Goal: Information Seeking & Learning: Learn about a topic

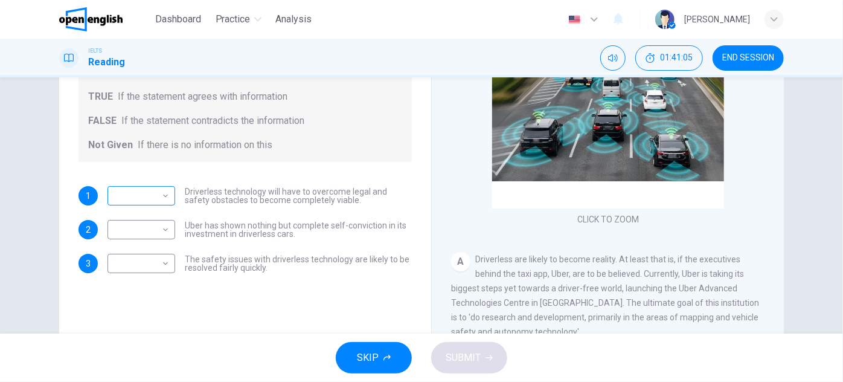
click at [162, 193] on body "This site uses cookies, as explained in our Privacy Policy . If you agree to th…" at bounding box center [421, 191] width 843 height 382
click at [153, 213] on li "TRUE" at bounding box center [138, 212] width 68 height 14
type input "****"
click at [162, 231] on body "This site uses cookies, as explained in our Privacy Policy . If you agree to th…" at bounding box center [421, 191] width 843 height 382
click at [626, 255] on div at bounding box center [421, 191] width 843 height 382
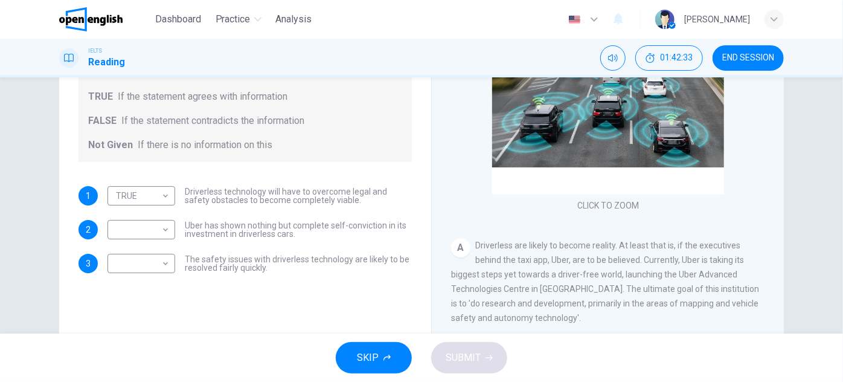
drag, startPoint x: 621, startPoint y: 259, endPoint x: 621, endPoint y: 291, distance: 32.0
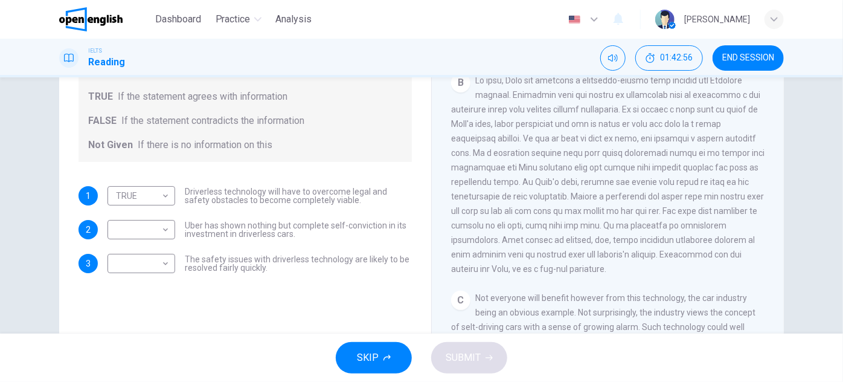
scroll to position [274, 0]
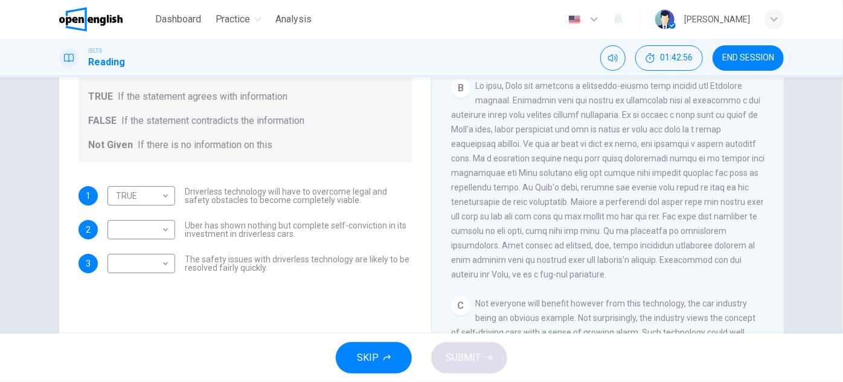
drag, startPoint x: 603, startPoint y: 171, endPoint x: 595, endPoint y: 150, distance: 23.1
drag, startPoint x: 571, startPoint y: 123, endPoint x: 600, endPoint y: 120, distance: 28.5
click at [598, 120] on span at bounding box center [607, 181] width 313 height 198
drag, startPoint x: 633, startPoint y: 115, endPoint x: 662, endPoint y: 119, distance: 29.2
click at [659, 119] on span at bounding box center [607, 181] width 313 height 198
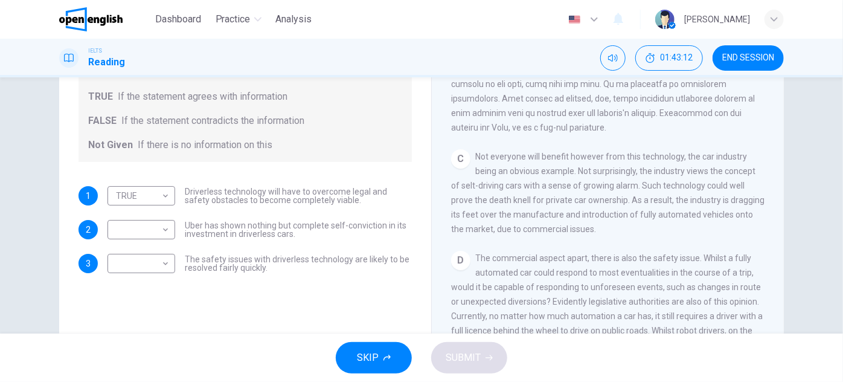
drag, startPoint x: 517, startPoint y: 197, endPoint x: 513, endPoint y: 232, distance: 35.2
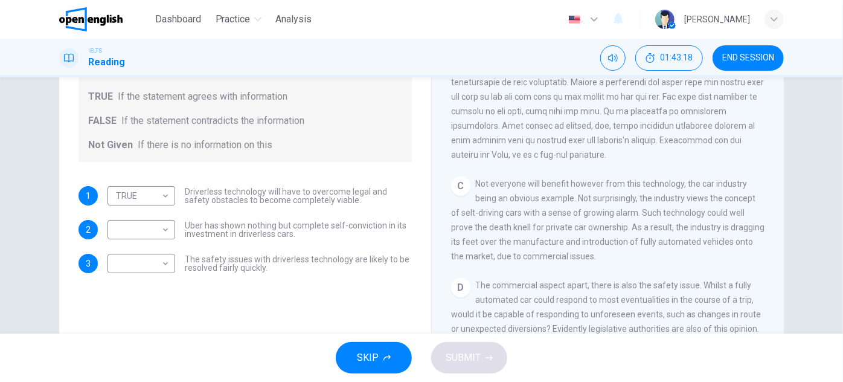
scroll to position [375, 0]
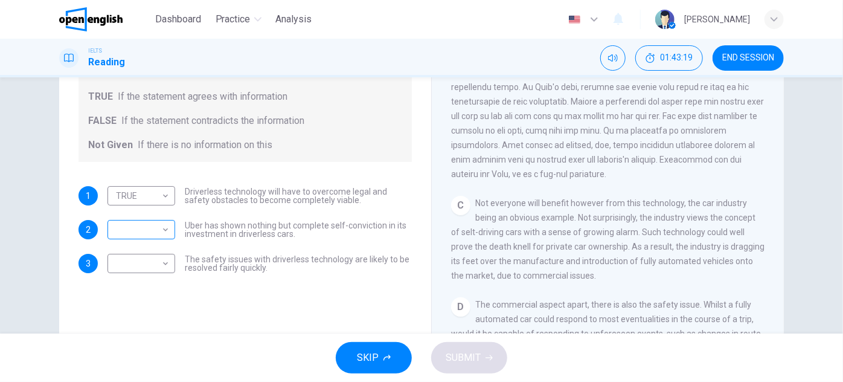
click at [154, 234] on body "This site uses cookies, as explained in our Privacy Policy . If you agree to th…" at bounding box center [421, 191] width 843 height 382
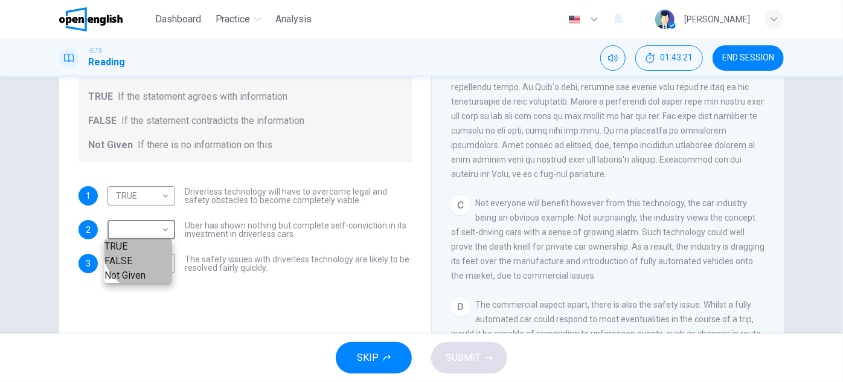
click at [147, 267] on li "FALSE" at bounding box center [138, 261] width 68 height 14
type input "*****"
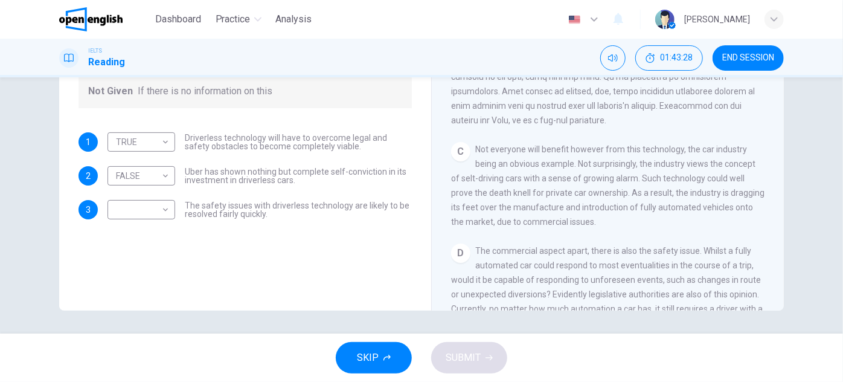
scroll to position [212, 0]
drag, startPoint x: 417, startPoint y: 237, endPoint x: 414, endPoint y: 252, distance: 16.0
drag, startPoint x: 414, startPoint y: 252, endPoint x: 412, endPoint y: 267, distance: 14.6
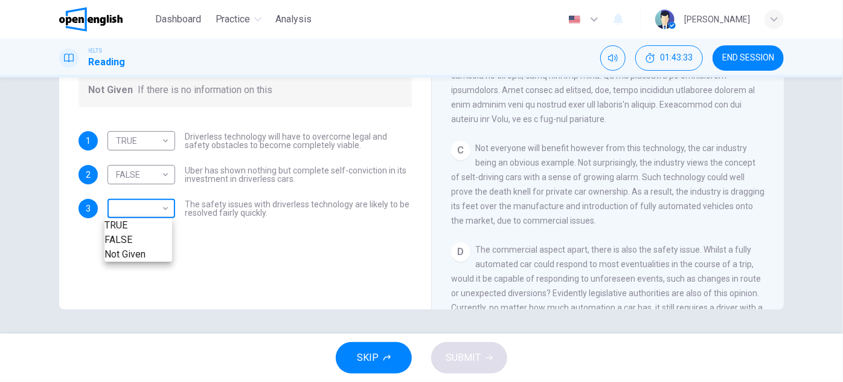
click at [165, 213] on body "This site uses cookies, as explained in our Privacy Policy . If you agree to th…" at bounding box center [421, 191] width 843 height 382
click at [164, 261] on li "Not Given" at bounding box center [138, 254] width 68 height 14
type input "*********"
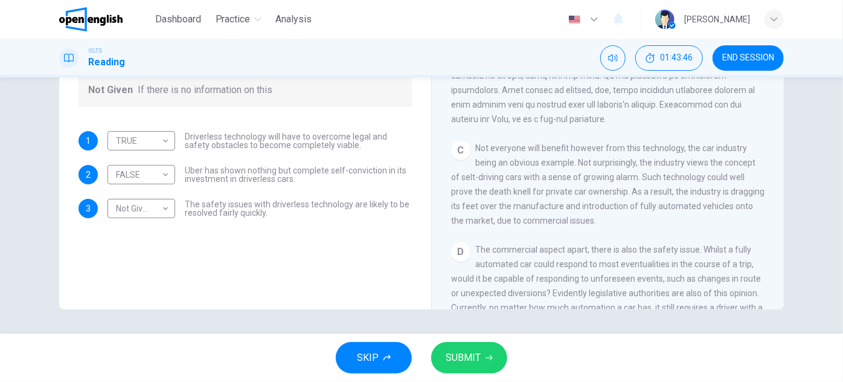
drag, startPoint x: 272, startPoint y: 222, endPoint x: 239, endPoint y: 208, distance: 35.2
click at [239, 208] on div "Question 7 Do the following statements agree with the information given in the …" at bounding box center [245, 66] width 353 height 328
drag, startPoint x: 181, startPoint y: 202, endPoint x: 266, endPoint y: 212, distance: 85.8
click at [266, 211] on div "Not Given ********* ​ The safety issues with driverless technology are likely t…" at bounding box center [259, 208] width 304 height 19
drag, startPoint x: 266, startPoint y: 212, endPoint x: 210, endPoint y: 197, distance: 58.6
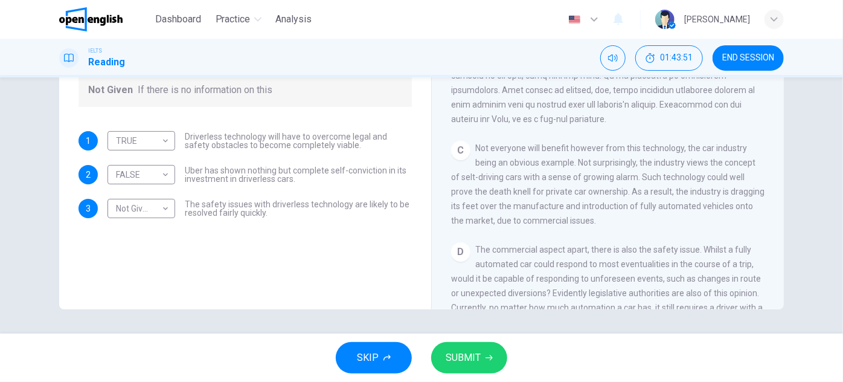
click at [210, 197] on div "1 TRUE **** ​ Driverless technology will have to overcome legal and safety obst…" at bounding box center [244, 174] width 333 height 87
click at [469, 352] on span "SUBMIT" at bounding box center [463, 357] width 35 height 17
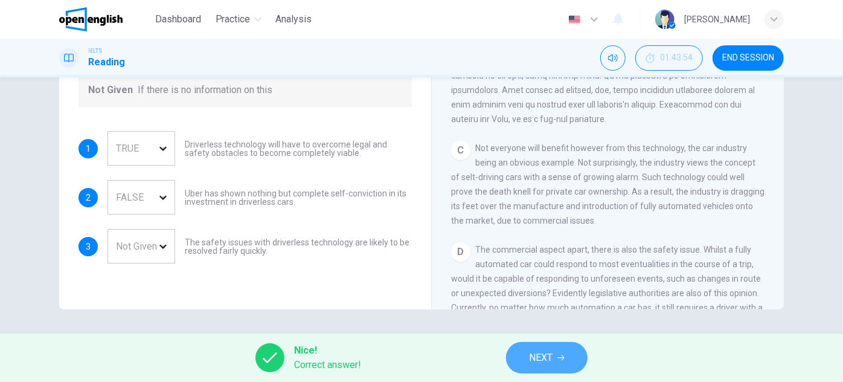
click at [565, 359] on icon "button" at bounding box center [560, 357] width 7 height 7
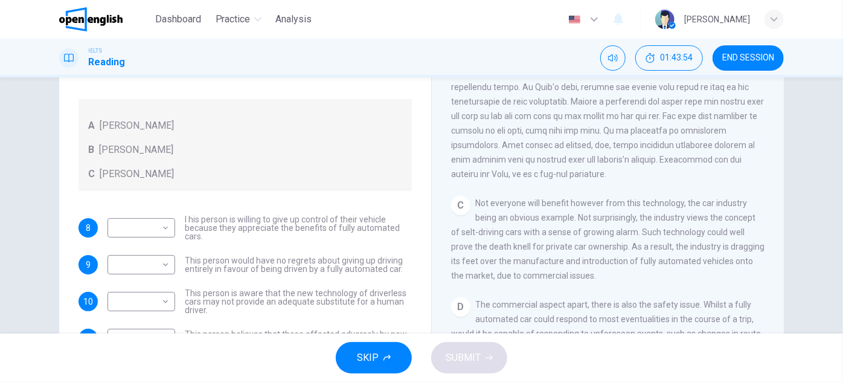
scroll to position [102, 0]
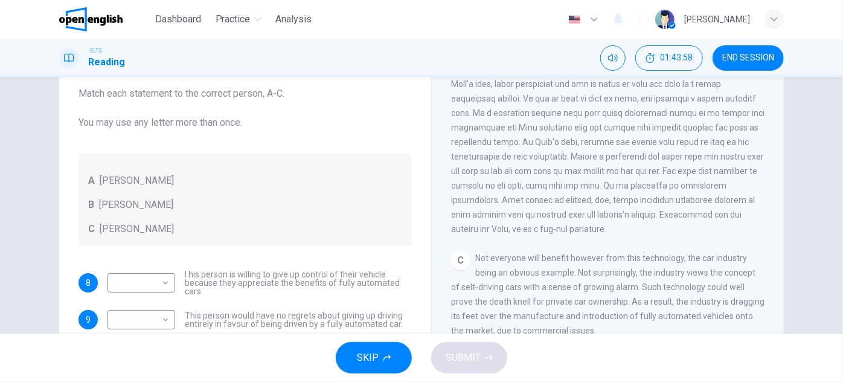
drag, startPoint x: 86, startPoint y: 92, endPoint x: 211, endPoint y: 104, distance: 126.2
click at [159, 97] on span "Look at the following statements, and the list of people. Match each statement …" at bounding box center [244, 93] width 333 height 72
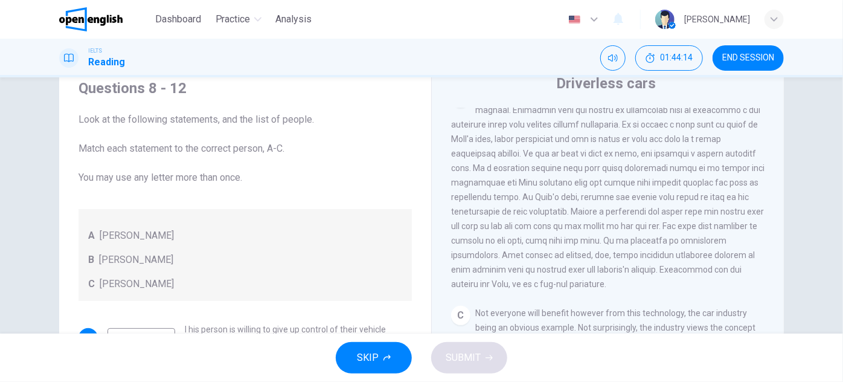
drag, startPoint x: 71, startPoint y: 150, endPoint x: 155, endPoint y: 151, distance: 83.3
click at [136, 151] on div "Questions 8 - 12 Look at the following statements, and the list of people. Matc…" at bounding box center [245, 284] width 353 height 437
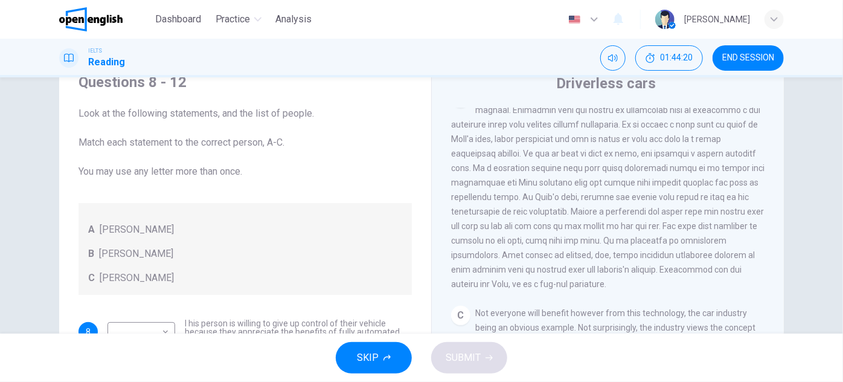
drag, startPoint x: 342, startPoint y: 154, endPoint x: 344, endPoint y: 166, distance: 12.3
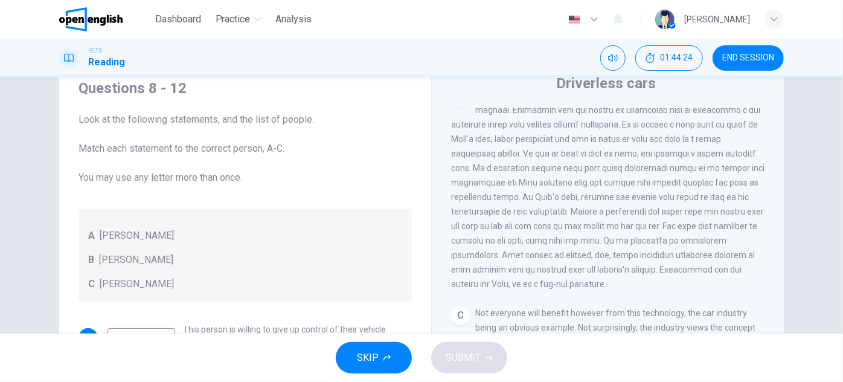
scroll to position [0, 0]
drag, startPoint x: 79, startPoint y: 143, endPoint x: 188, endPoint y: 155, distance: 109.4
click at [184, 155] on span "Look at the following statements, and the list of people. Match each statement …" at bounding box center [244, 148] width 333 height 72
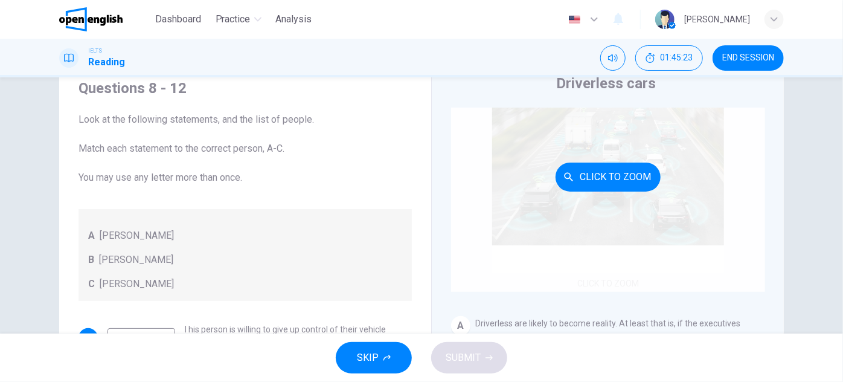
scroll to position [156, 0]
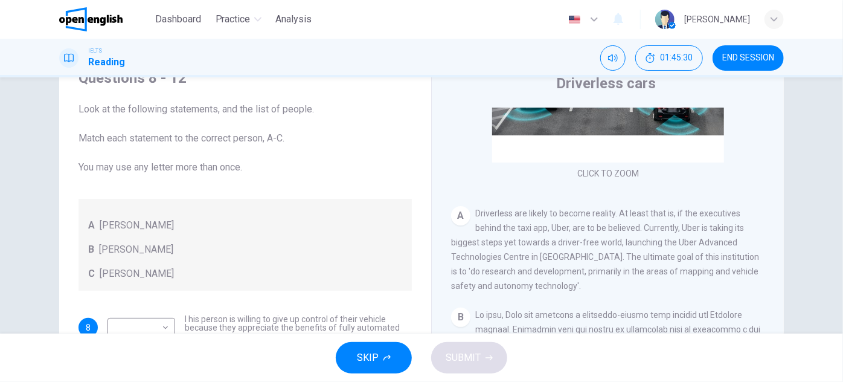
drag, startPoint x: 295, startPoint y: 164, endPoint x: 292, endPoint y: 187, distance: 23.7
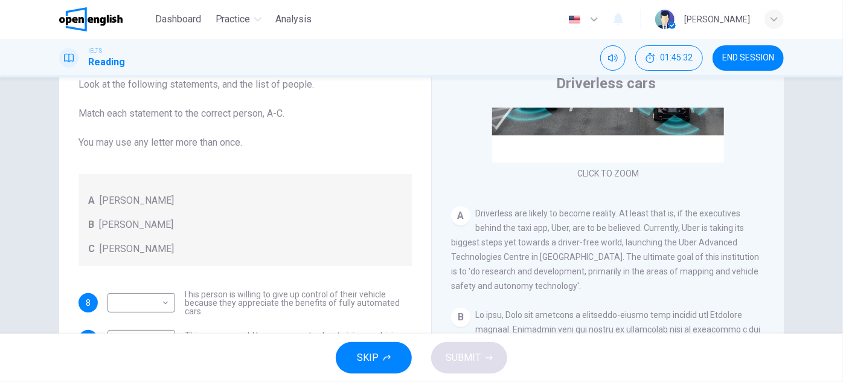
scroll to position [42, 0]
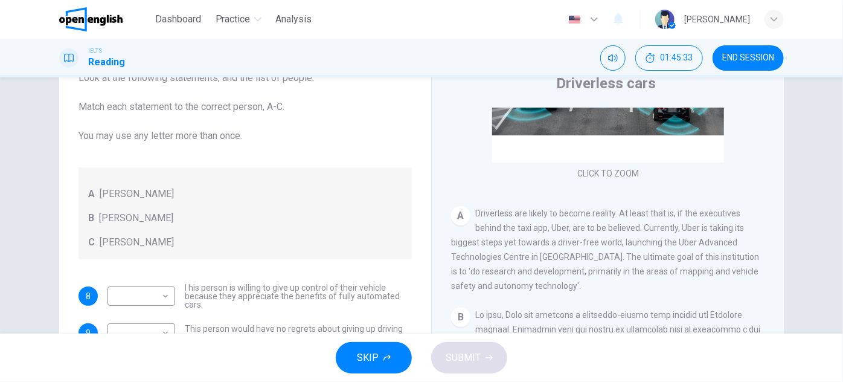
drag, startPoint x: 292, startPoint y: 188, endPoint x: 281, endPoint y: 228, distance: 41.2
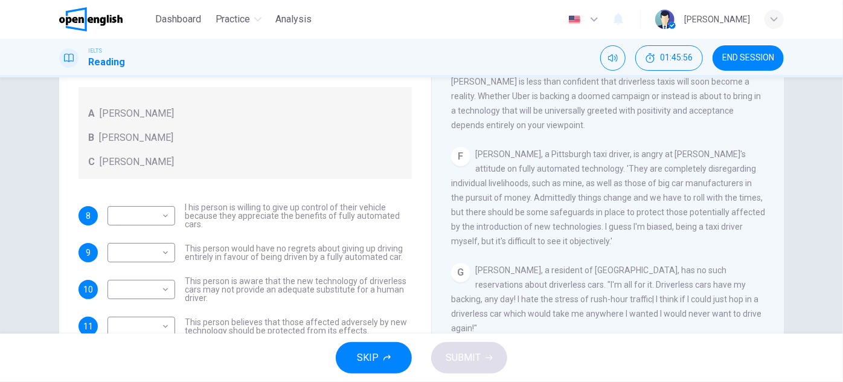
scroll to position [212, 0]
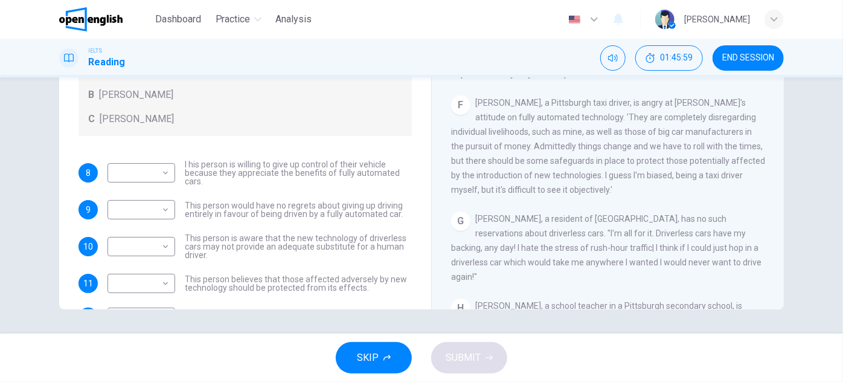
drag, startPoint x: 750, startPoint y: 142, endPoint x: 747, endPoint y: 159, distance: 17.2
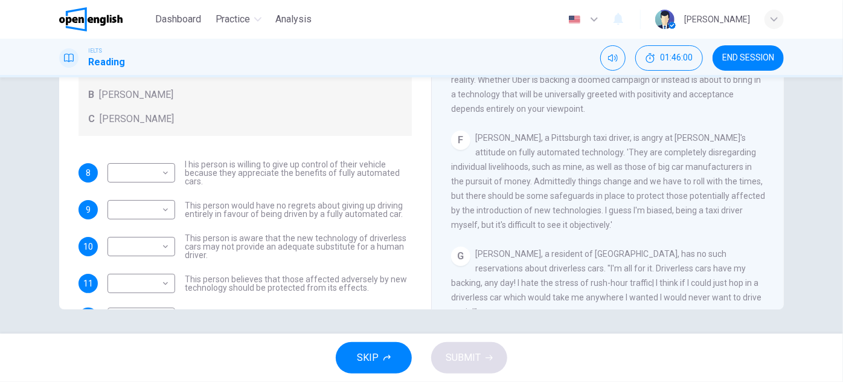
scroll to position [729, 0]
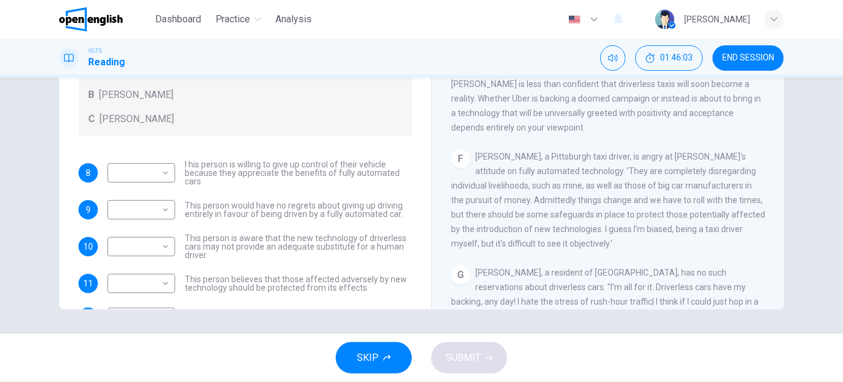
drag, startPoint x: 468, startPoint y: 191, endPoint x: 531, endPoint y: 190, distance: 63.4
click at [530, 190] on div "F [PERSON_NAME], a Pittsburgh taxi driver, is angry at [PERSON_NAME]'s attitude…" at bounding box center [608, 199] width 314 height 101
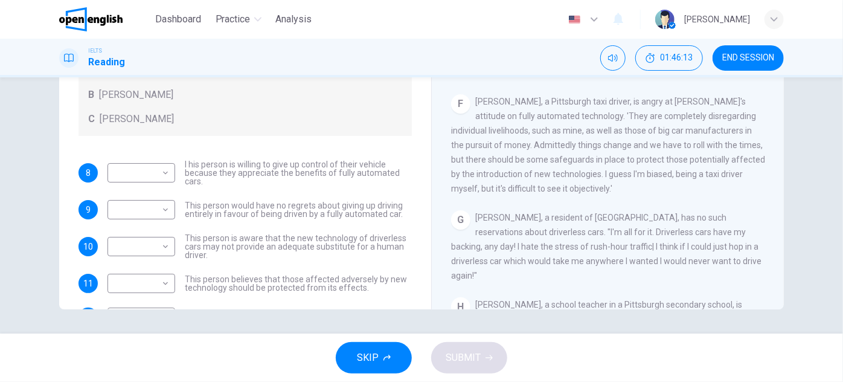
scroll to position [884, 0]
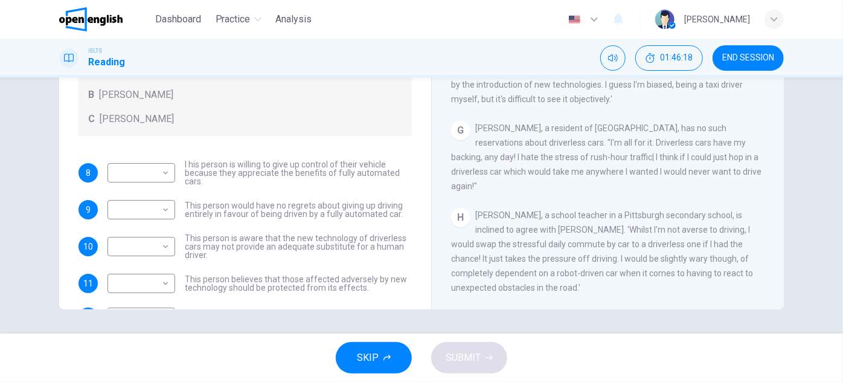
click at [549, 227] on span "[PERSON_NAME], a school teacher in a Pittsburgh secondary school, is inclined t…" at bounding box center [602, 251] width 302 height 82
drag, startPoint x: 522, startPoint y: 244, endPoint x: 556, endPoint y: 239, distance: 34.8
click at [554, 240] on span "[PERSON_NAME], a school teacher in a Pittsburgh secondary school, is inclined t…" at bounding box center [602, 251] width 302 height 82
drag, startPoint x: 541, startPoint y: 258, endPoint x: 557, endPoint y: 258, distance: 15.7
click at [556, 258] on span "[PERSON_NAME], a school teacher in a Pittsburgh secondary school, is inclined t…" at bounding box center [602, 251] width 302 height 82
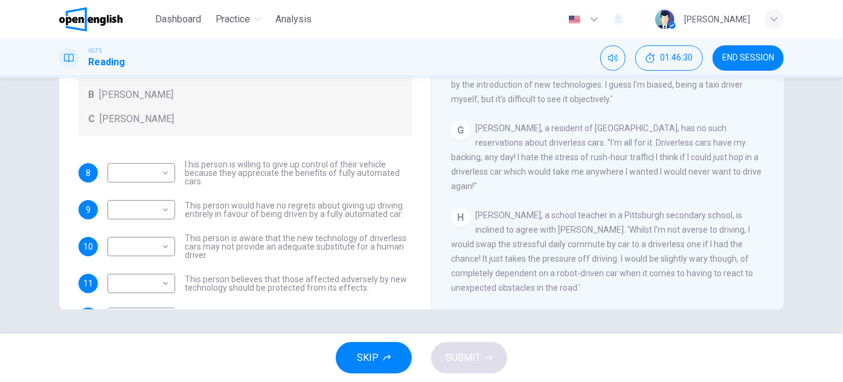
drag, startPoint x: 534, startPoint y: 260, endPoint x: 617, endPoint y: 258, distance: 83.3
click at [613, 258] on span "[PERSON_NAME], a school teacher in a Pittsburgh secondary school, is inclined t…" at bounding box center [602, 251] width 302 height 82
drag, startPoint x: 192, startPoint y: 165, endPoint x: 235, endPoint y: 178, distance: 44.7
click at [234, 177] on span "I his person is willing to give up control of their vehicle because they apprec…" at bounding box center [298, 172] width 227 height 25
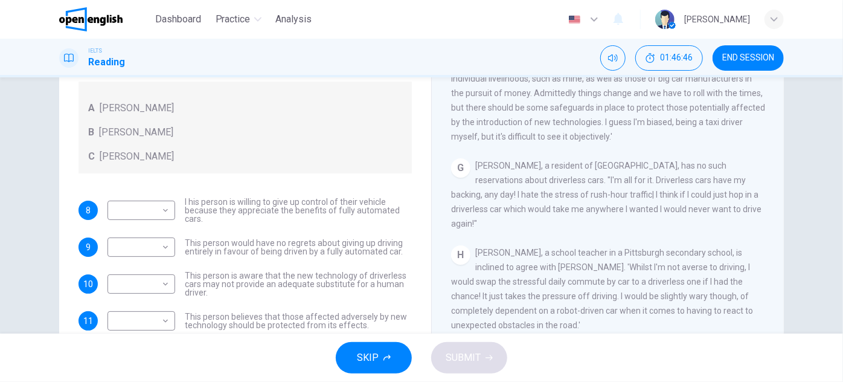
scroll to position [157, 0]
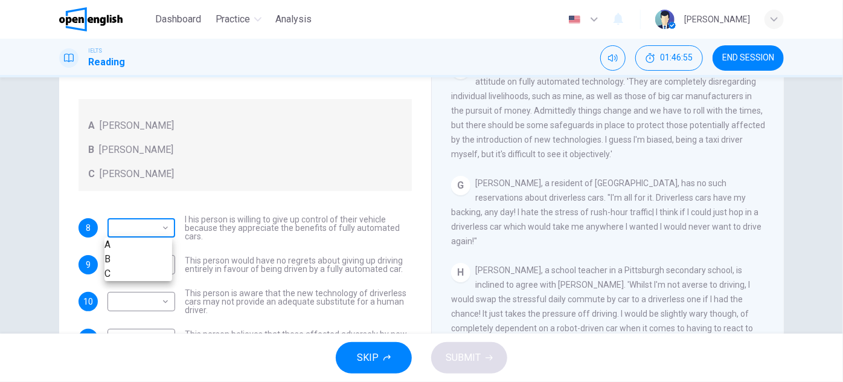
click at [156, 227] on body "This site uses cookies, as explained in our Privacy Policy . If you agree to th…" at bounding box center [421, 191] width 843 height 382
click at [132, 280] on li "C" at bounding box center [138, 273] width 68 height 14
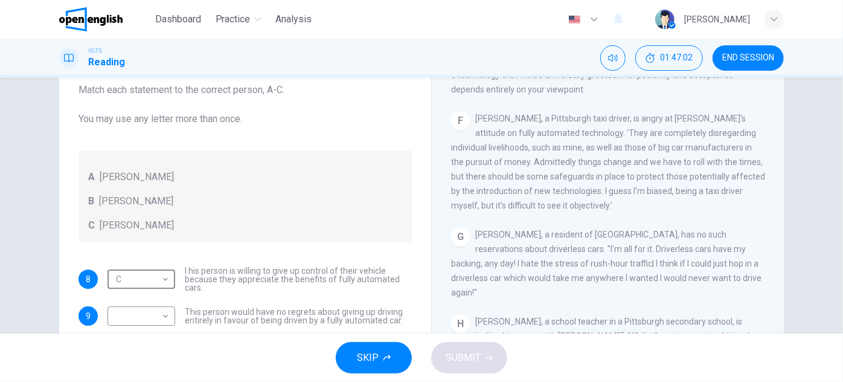
scroll to position [102, 0]
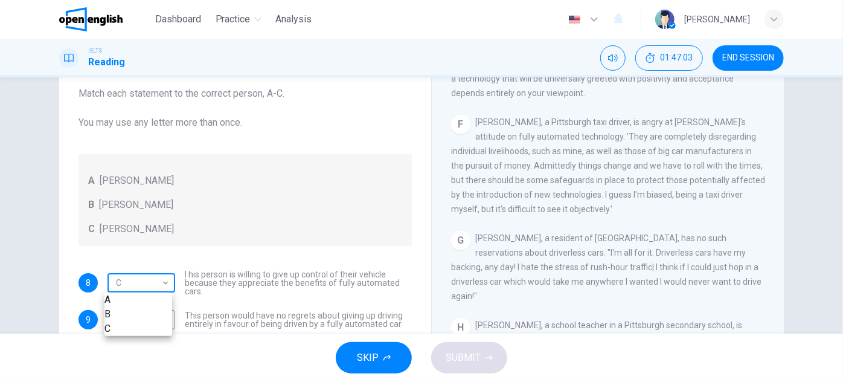
click at [159, 286] on body "This site uses cookies, as explained in our Privacy Policy . If you agree to th…" at bounding box center [421, 191] width 843 height 382
click at [136, 320] on li "B" at bounding box center [138, 314] width 68 height 14
type input "*"
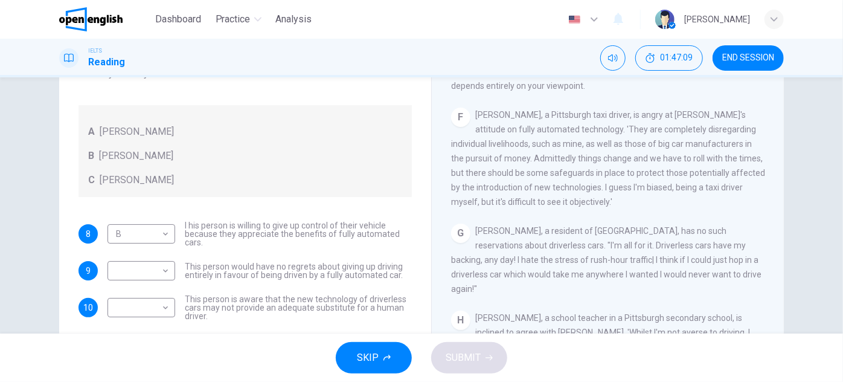
scroll to position [114, 0]
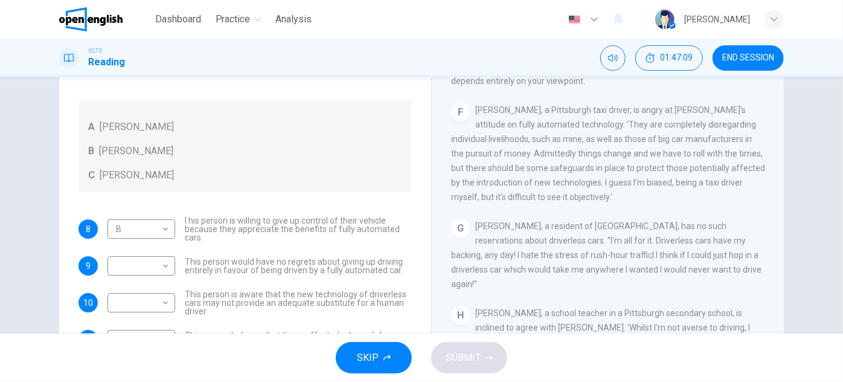
drag, startPoint x: 287, startPoint y: 263, endPoint x: 281, endPoint y: 280, distance: 18.7
click at [163, 263] on body "This site uses cookies, as explained in our Privacy Policy . If you agree to th…" at bounding box center [421, 191] width 843 height 382
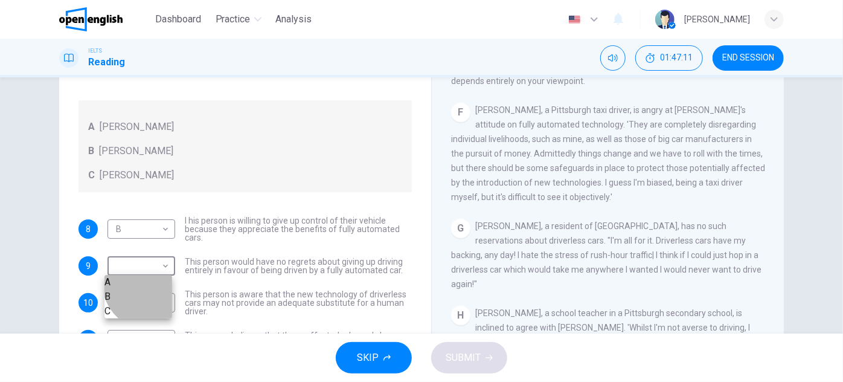
click at [152, 301] on li "B" at bounding box center [138, 296] width 68 height 14
type input "*"
drag, startPoint x: 202, startPoint y: 215, endPoint x: 293, endPoint y: 211, distance: 90.6
click at [267, 216] on span "I his person is willing to give up control of their vehicle because they apprec…" at bounding box center [298, 228] width 227 height 25
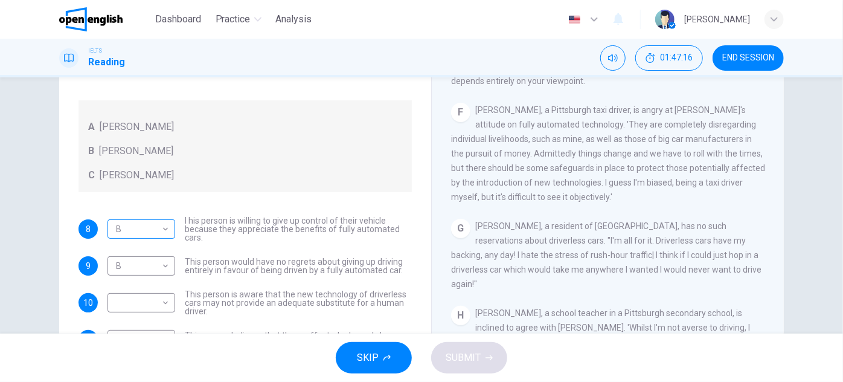
click at [150, 225] on body "This site uses cookies, as explained in our Privacy Policy . If you agree to th…" at bounding box center [421, 191] width 843 height 382
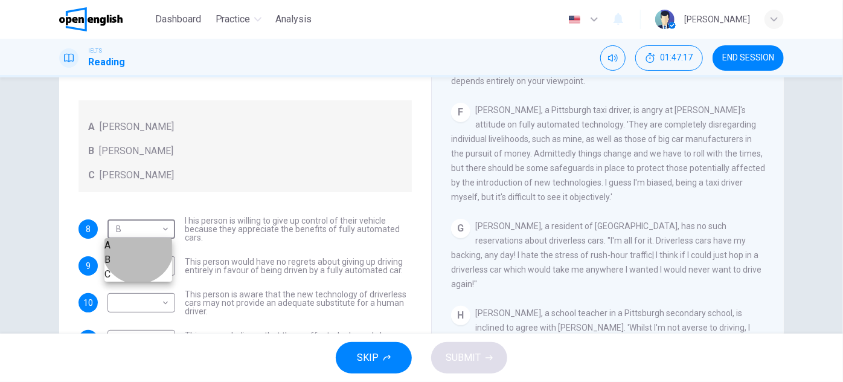
click at [138, 281] on li "C" at bounding box center [138, 274] width 68 height 14
type input "*"
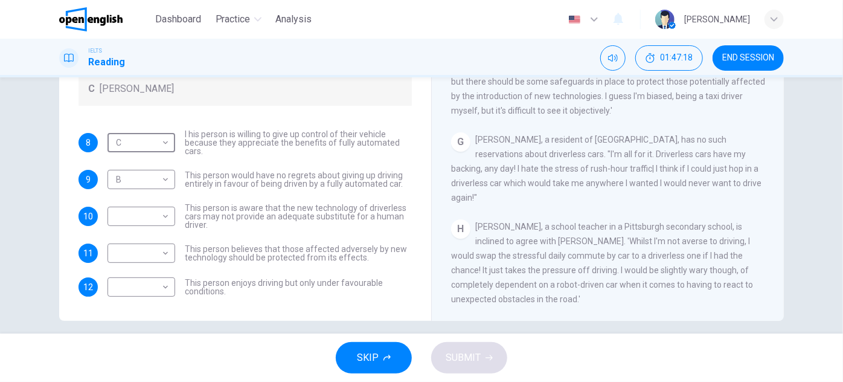
scroll to position [212, 0]
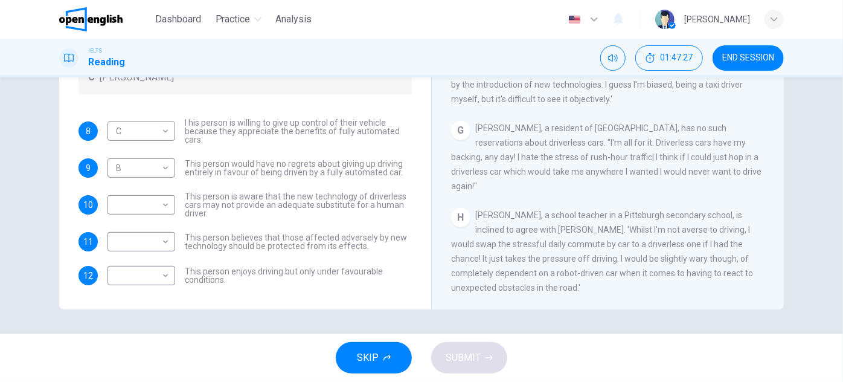
drag, startPoint x: 250, startPoint y: 199, endPoint x: 245, endPoint y: 226, distance: 28.3
drag, startPoint x: 353, startPoint y: 169, endPoint x: 385, endPoint y: 168, distance: 32.0
click at [382, 168] on span "This person would have no regrets about giving up driving entirely in favour of…" at bounding box center [298, 167] width 227 height 17
drag, startPoint x: 244, startPoint y: 193, endPoint x: 238, endPoint y: 220, distance: 28.4
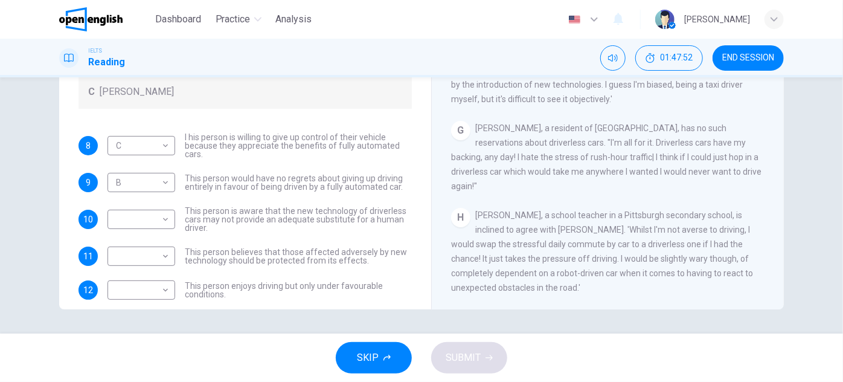
scroll to position [42, 0]
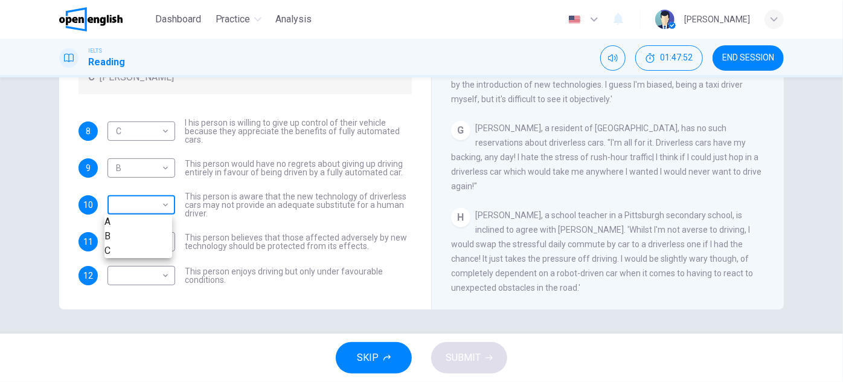
click at [162, 211] on body "This site uses cookies, as explained in our Privacy Policy . If you agree to th…" at bounding box center [421, 191] width 843 height 382
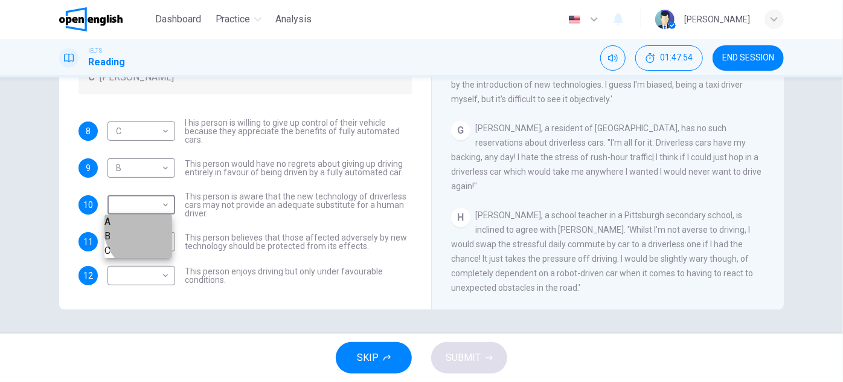
click at [158, 223] on li "A" at bounding box center [138, 221] width 68 height 14
type input "*"
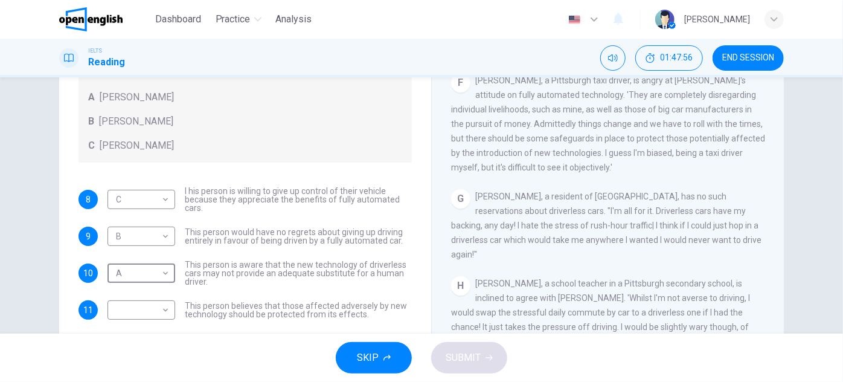
scroll to position [212, 0]
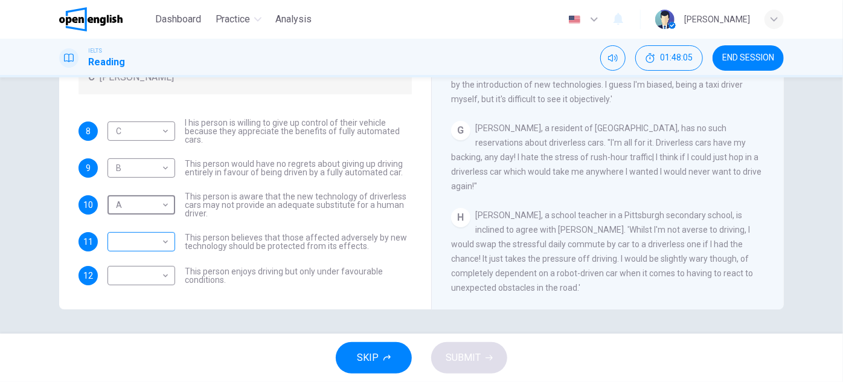
click at [162, 246] on body "This site uses cookies, as explained in our Privacy Policy . If you agree to th…" at bounding box center [421, 191] width 843 height 382
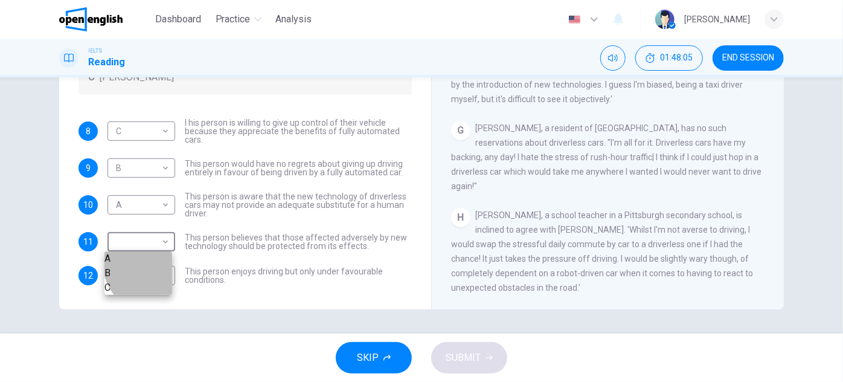
click at [155, 262] on li "A" at bounding box center [138, 258] width 68 height 14
type input "*"
drag, startPoint x: 182, startPoint y: 268, endPoint x: 215, endPoint y: 277, distance: 33.7
click at [214, 277] on span "This person enjoys driving but only under favourable conditions." at bounding box center [298, 275] width 227 height 17
drag, startPoint x: 226, startPoint y: 280, endPoint x: 190, endPoint y: 267, distance: 38.6
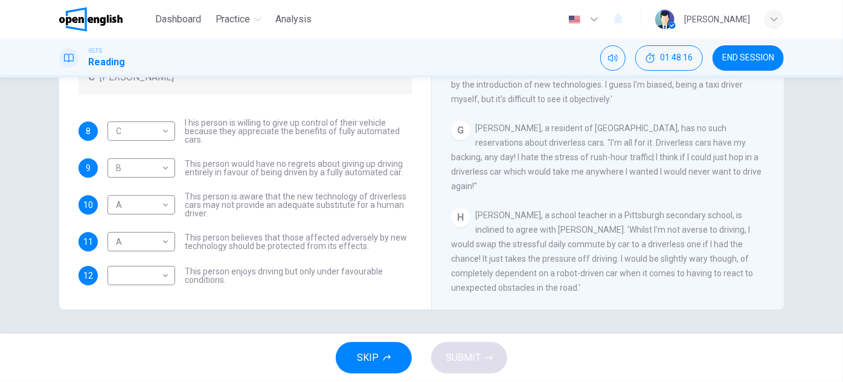
click at [190, 267] on span "This person enjoys driving but only under favourable conditions." at bounding box center [298, 275] width 227 height 17
drag, startPoint x: 180, startPoint y: 267, endPoint x: 211, endPoint y: 279, distance: 33.1
click at [211, 279] on div "​ ​ This person enjoys driving but only under favourable conditions." at bounding box center [259, 275] width 304 height 19
click at [165, 277] on body "This site uses cookies, as explained in our Privacy Policy . If you agree to th…" at bounding box center [421, 191] width 843 height 382
click at [269, 280] on div at bounding box center [421, 191] width 843 height 382
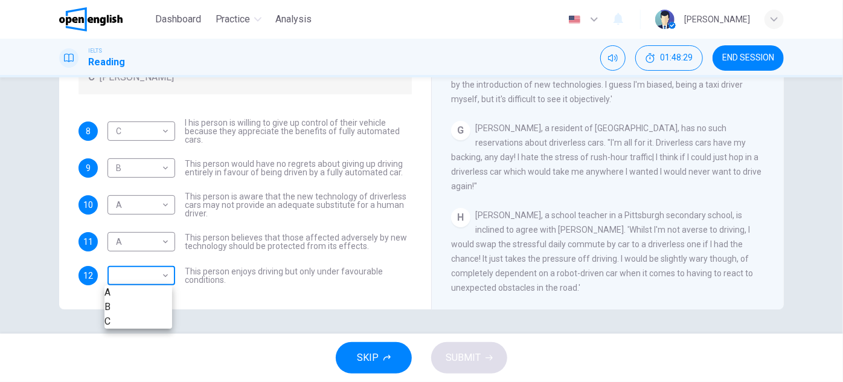
click at [162, 278] on body "This site uses cookies, as explained in our Privacy Policy . If you agree to th…" at bounding box center [421, 191] width 843 height 382
click at [136, 328] on li "C" at bounding box center [138, 321] width 68 height 14
type input "*"
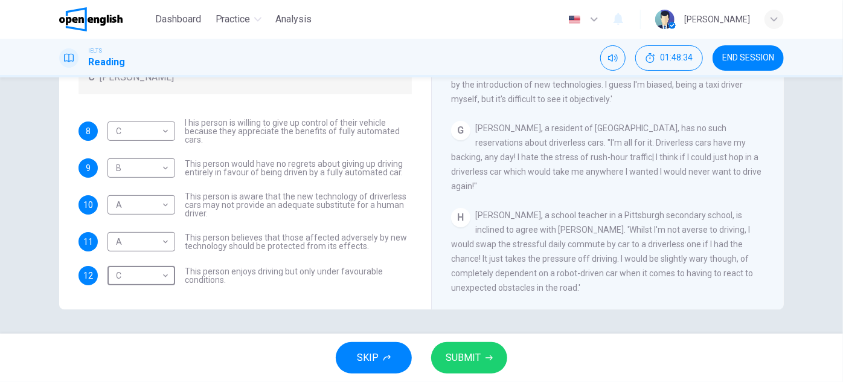
click at [483, 355] on button "SUBMIT" at bounding box center [469, 357] width 76 height 31
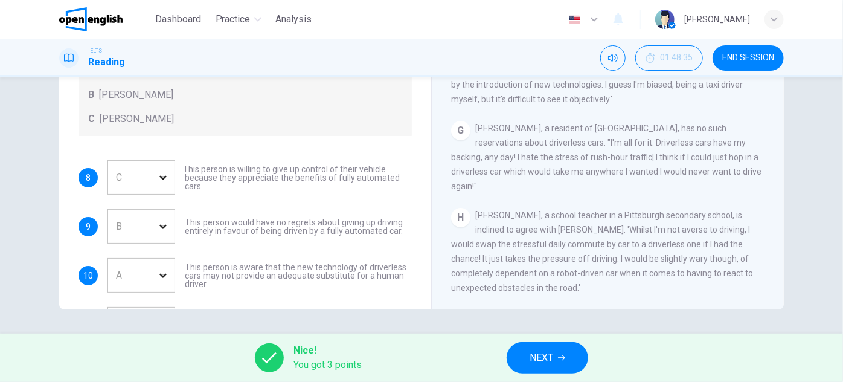
scroll to position [42, 0]
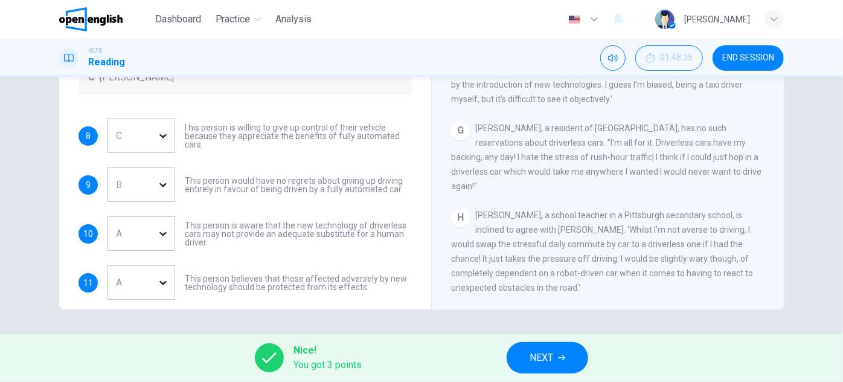
drag, startPoint x: 526, startPoint y: 141, endPoint x: 706, endPoint y: 141, distance: 180.5
click at [706, 141] on span "[PERSON_NAME], a resident of [GEOGRAPHIC_DATA], has no such reservations about …" at bounding box center [606, 157] width 310 height 68
drag, startPoint x: 533, startPoint y: 160, endPoint x: 579, endPoint y: 157, distance: 46.6
click at [574, 157] on div "G [PERSON_NAME], a resident of [GEOGRAPHIC_DATA], has no such reservations abou…" at bounding box center [608, 157] width 314 height 72
drag, startPoint x: 580, startPoint y: 157, endPoint x: 614, endPoint y: 156, distance: 34.4
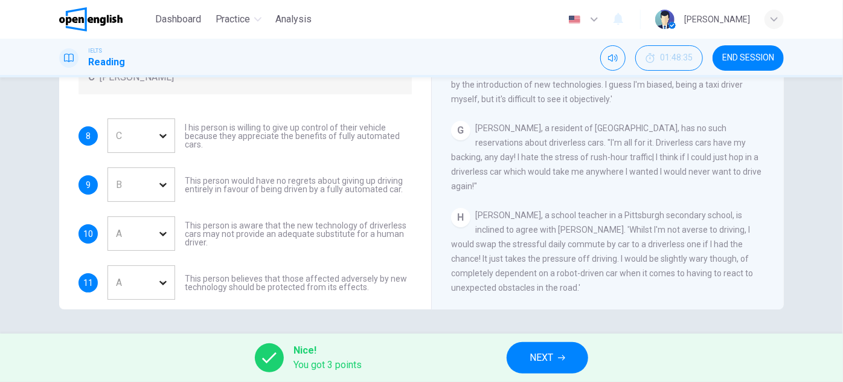
click at [613, 156] on span "[PERSON_NAME], a resident of [GEOGRAPHIC_DATA], has no such reservations about …" at bounding box center [606, 157] width 310 height 68
drag, startPoint x: 444, startPoint y: 168, endPoint x: 607, endPoint y: 168, distance: 163.6
click at [606, 168] on div "Driverless cars CLICK TO ZOOM Click to Zoom A Driverless are likely to become r…" at bounding box center [607, 109] width 353 height 439
drag, startPoint x: 731, startPoint y: 178, endPoint x: 531, endPoint y: 180, distance: 199.3
click at [531, 180] on div "G [PERSON_NAME], a resident of [GEOGRAPHIC_DATA], has no such reservations abou…" at bounding box center [608, 157] width 314 height 72
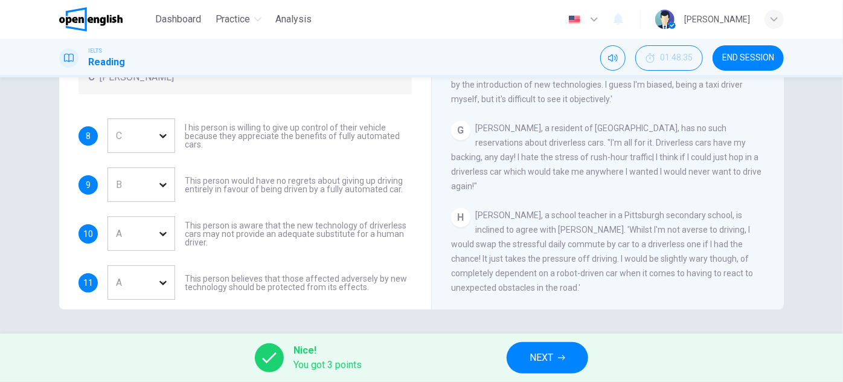
drag, startPoint x: 531, startPoint y: 184, endPoint x: 618, endPoint y: 183, distance: 87.0
click at [618, 183] on span "[PERSON_NAME], a resident of [GEOGRAPHIC_DATA], has no such reservations about …" at bounding box center [606, 157] width 310 height 68
drag, startPoint x: 728, startPoint y: 184, endPoint x: 580, endPoint y: 181, distance: 148.0
click at [588, 182] on span "[PERSON_NAME], a resident of [GEOGRAPHIC_DATA], has no such reservations about …" at bounding box center [606, 157] width 310 height 68
drag, startPoint x: 569, startPoint y: 179, endPoint x: 717, endPoint y: 182, distance: 147.4
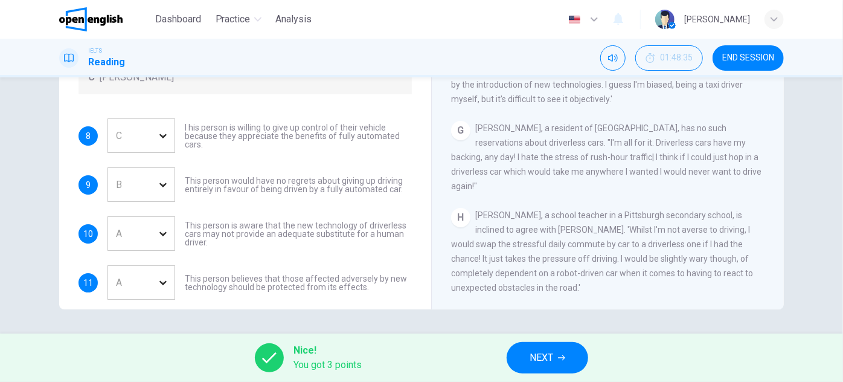
click at [716, 182] on span "[PERSON_NAME], a resident of [GEOGRAPHIC_DATA], has no such reservations about …" at bounding box center [606, 157] width 310 height 68
click at [161, 265] on div "A" at bounding box center [154, 282] width 95 height 34
click at [572, 347] on button "NEXT" at bounding box center [548, 357] width 82 height 31
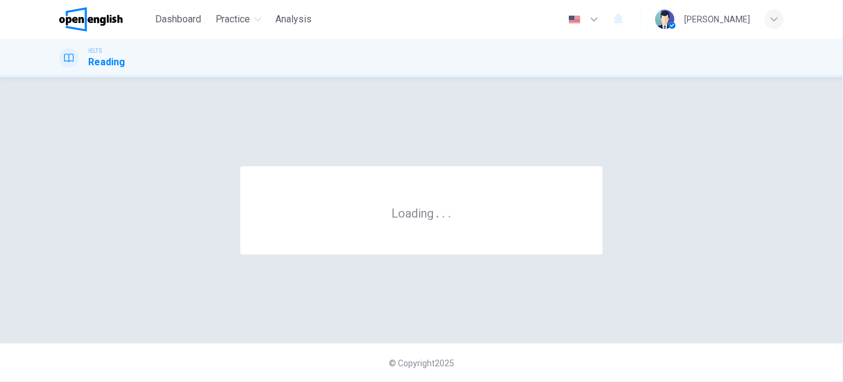
scroll to position [0, 0]
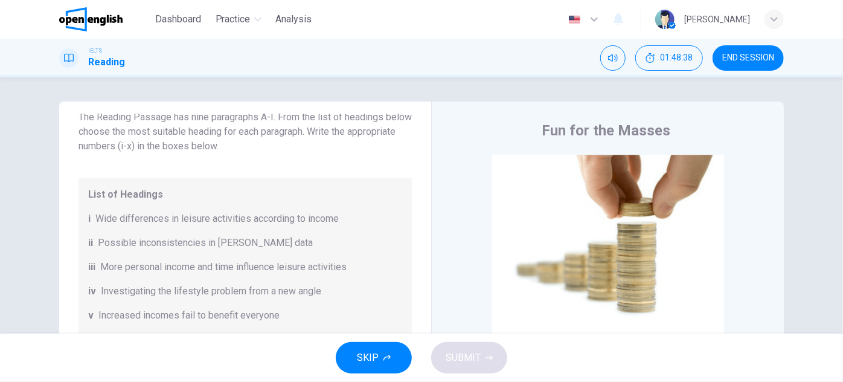
drag, startPoint x: 354, startPoint y: 162, endPoint x: 354, endPoint y: 182, distance: 19.9
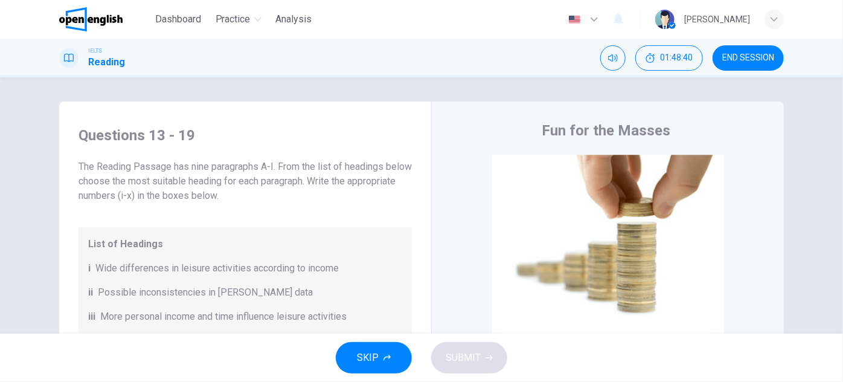
drag, startPoint x: 104, startPoint y: 180, endPoint x: 167, endPoint y: 181, distance: 62.8
click at [165, 181] on span "The Reading Passage has nine paragraphs A-I. From the list of headings below ch…" at bounding box center [244, 180] width 333 height 43
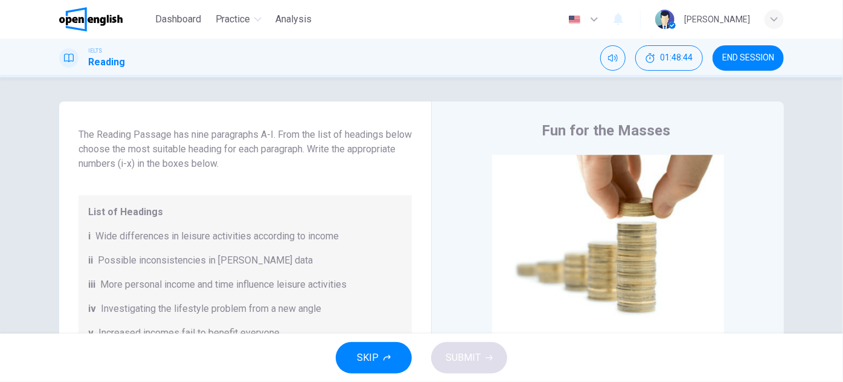
drag, startPoint x: 307, startPoint y: 190, endPoint x: 307, endPoint y: 205, distance: 15.1
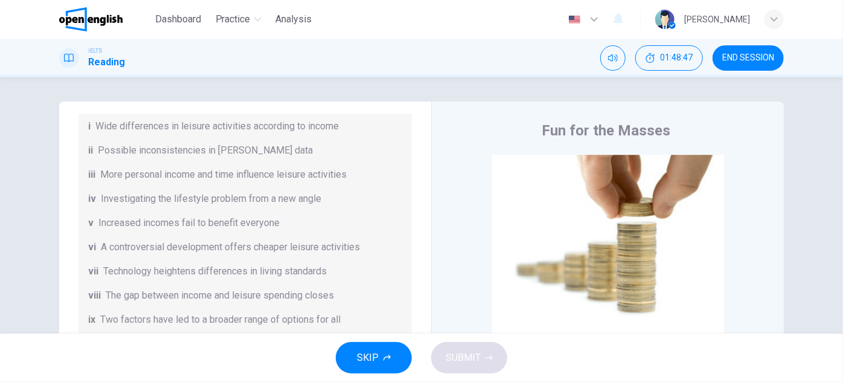
drag, startPoint x: 307, startPoint y: 205, endPoint x: 296, endPoint y: 231, distance: 27.9
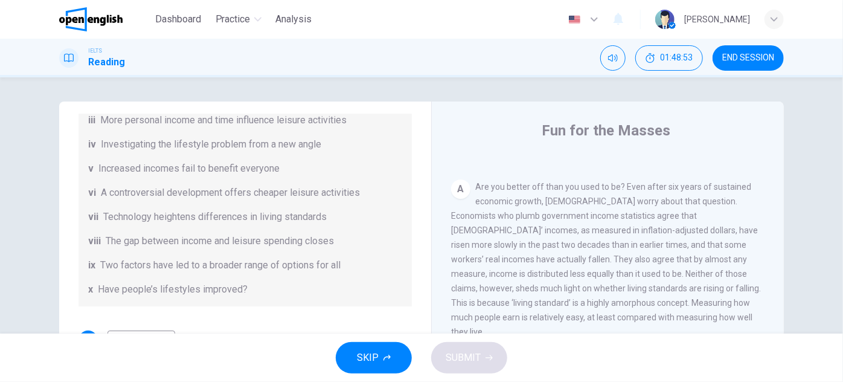
scroll to position [232, 0]
drag, startPoint x: 472, startPoint y: 187, endPoint x: 522, endPoint y: 185, distance: 50.8
click at [520, 186] on div "A Are you better off than you used to be? Even after six years of sustained eco…" at bounding box center [608, 256] width 314 height 159
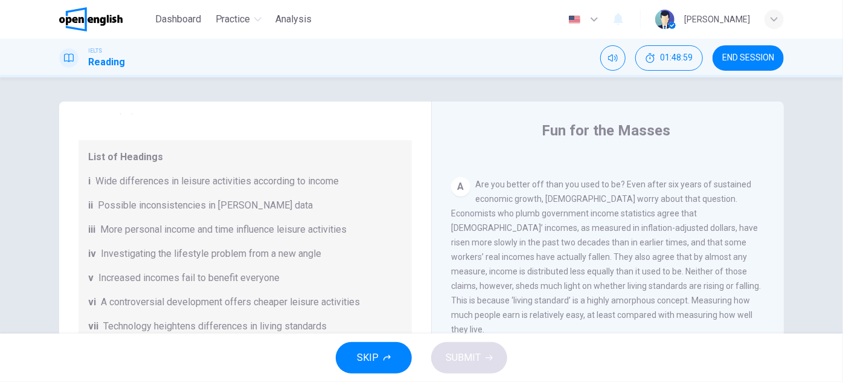
scroll to position [141, 0]
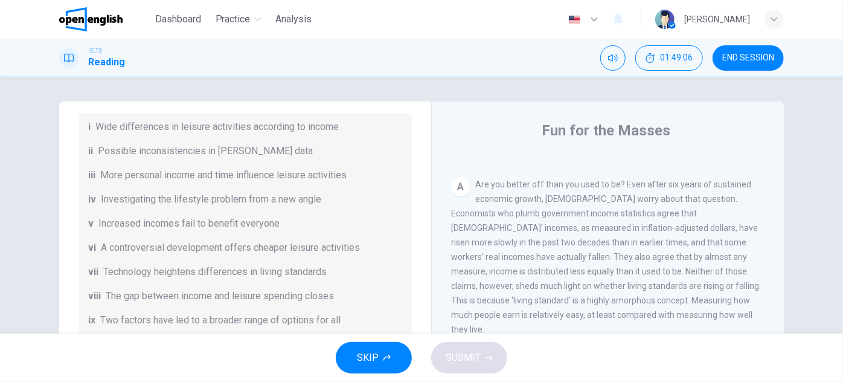
drag, startPoint x: 178, startPoint y: 121, endPoint x: 344, endPoint y: 232, distance: 199.3
click at [341, 223] on div "List of Headings i Wide differences in leisure activities according to income i…" at bounding box center [244, 223] width 333 height 275
drag, startPoint x: 469, startPoint y: 181, endPoint x: 536, endPoint y: 181, distance: 67.0
click at [517, 181] on div "A Are you better off than you used to be? Even after six years of sustained eco…" at bounding box center [608, 256] width 314 height 159
drag, startPoint x: 467, startPoint y: 180, endPoint x: 491, endPoint y: 183, distance: 24.3
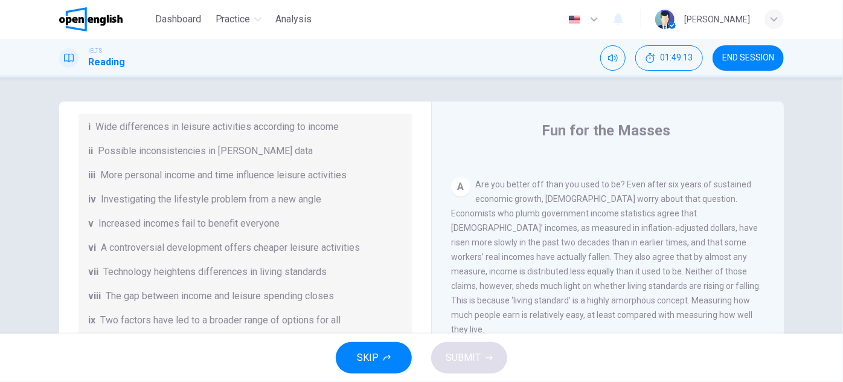
click at [490, 183] on div "A Are you better off than you used to be? Even after six years of sustained eco…" at bounding box center [608, 256] width 314 height 159
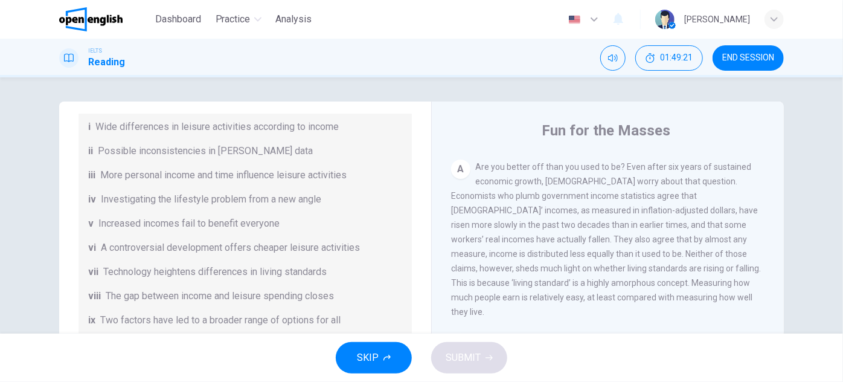
scroll to position [253, 0]
drag, startPoint x: 539, startPoint y: 208, endPoint x: 528, endPoint y: 223, distance: 18.6
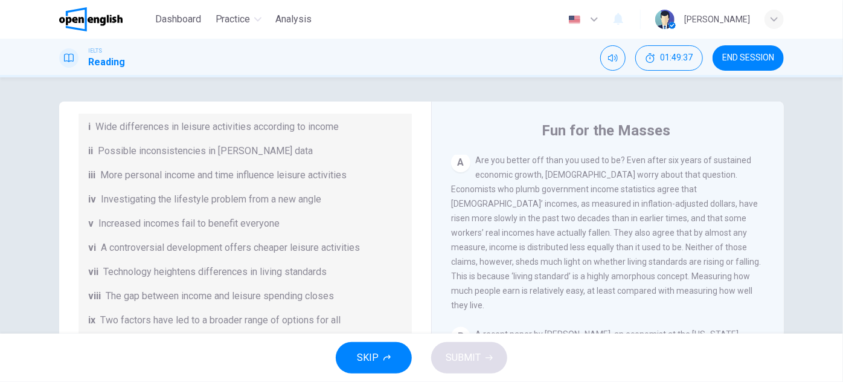
drag, startPoint x: 581, startPoint y: 191, endPoint x: 581, endPoint y: 203, distance: 12.1
drag, startPoint x: 604, startPoint y: 251, endPoint x: 628, endPoint y: 251, distance: 23.5
click at [626, 251] on span "Are you better off than you used to be? Even after six years of sustained econo…" at bounding box center [606, 232] width 310 height 155
drag, startPoint x: 560, startPoint y: 265, endPoint x: 581, endPoint y: 265, distance: 20.5
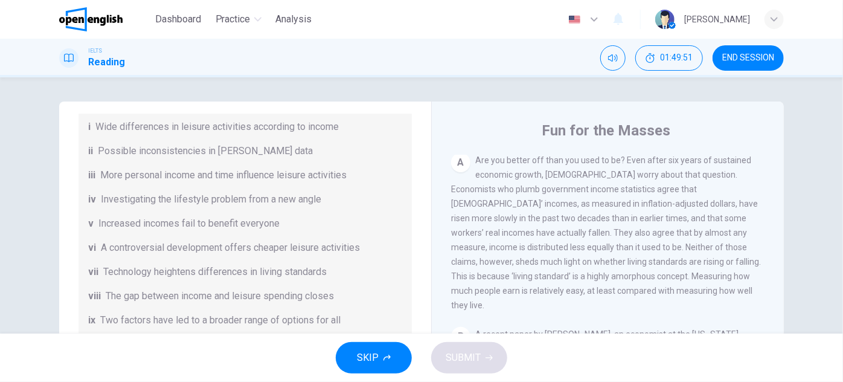
click at [575, 265] on span "Are you better off than you used to be? Even after six years of sustained econo…" at bounding box center [606, 232] width 310 height 155
drag, startPoint x: 534, startPoint y: 277, endPoint x: 575, endPoint y: 275, distance: 40.5
click at [573, 275] on span "Are you better off than you used to be? Even after six years of sustained econo…" at bounding box center [606, 232] width 310 height 155
click at [562, 263] on span "Are you better off than you used to be? Even after six years of sustained econo…" at bounding box center [606, 232] width 310 height 155
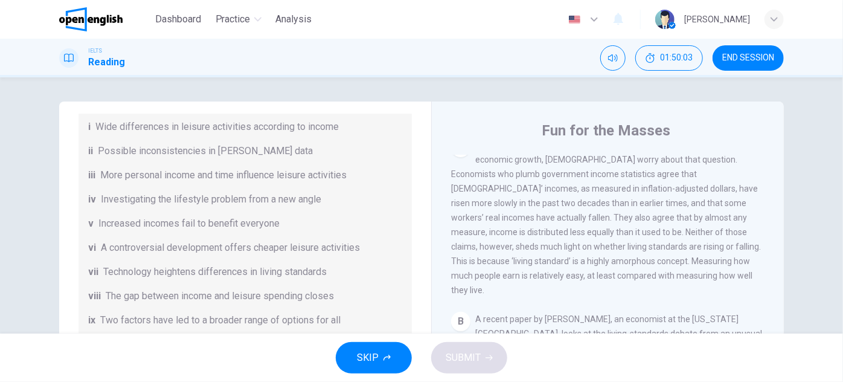
drag, startPoint x: 588, startPoint y: 231, endPoint x: 587, endPoint y: 247, distance: 15.7
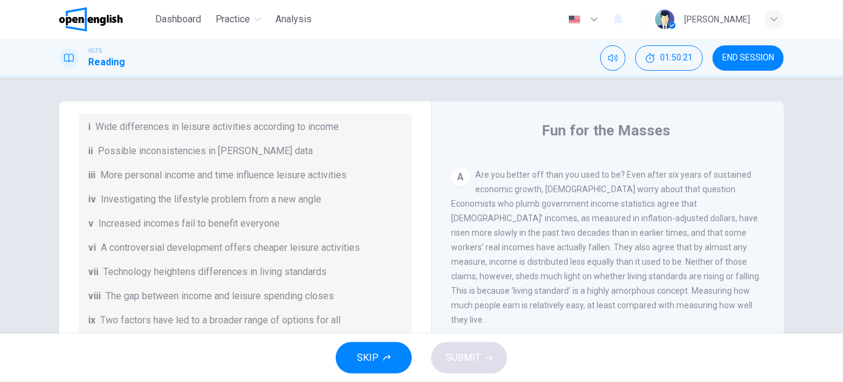
scroll to position [238, 0]
drag, startPoint x: 559, startPoint y: 238, endPoint x: 565, endPoint y: 223, distance: 16.5
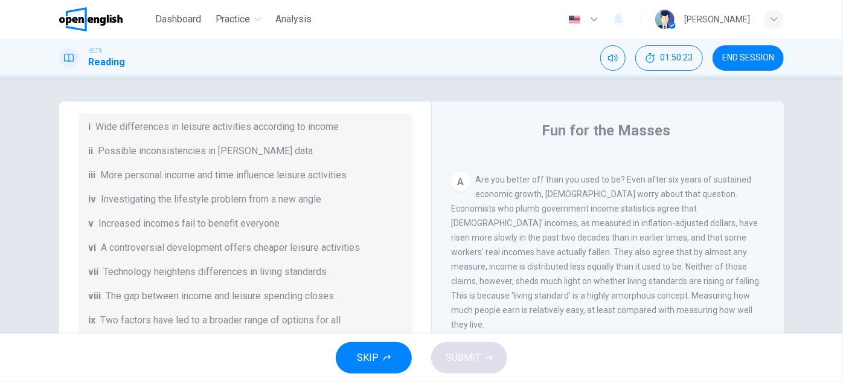
drag, startPoint x: 612, startPoint y: 308, endPoint x: 607, endPoint y: 294, distance: 14.7
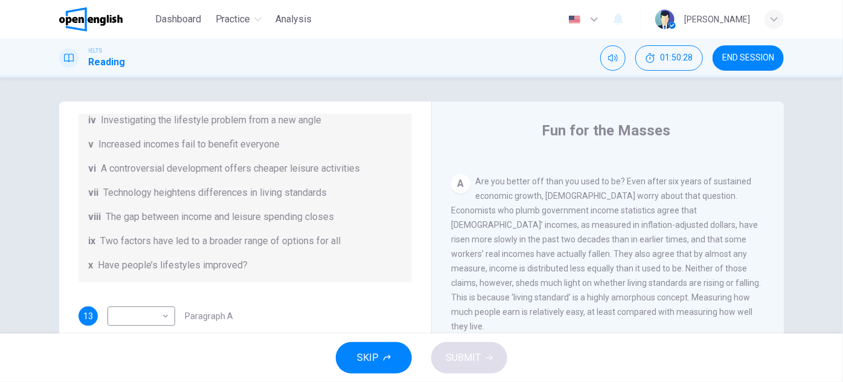
scroll to position [196, 0]
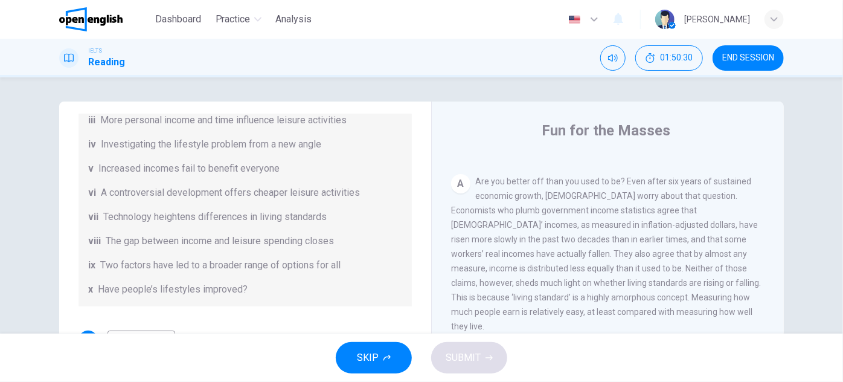
drag, startPoint x: 100, startPoint y: 267, endPoint x: 290, endPoint y: 263, distance: 190.3
click at [290, 263] on span "Two factors have led to a broader range of options for all" at bounding box center [220, 265] width 240 height 14
drag, startPoint x: 104, startPoint y: 243, endPoint x: 203, endPoint y: 239, distance: 99.7
click at [200, 238] on span "The gap between income and leisure spending closes" at bounding box center [220, 241] width 228 height 14
drag, startPoint x: 107, startPoint y: 219, endPoint x: 274, endPoint y: 214, distance: 166.1
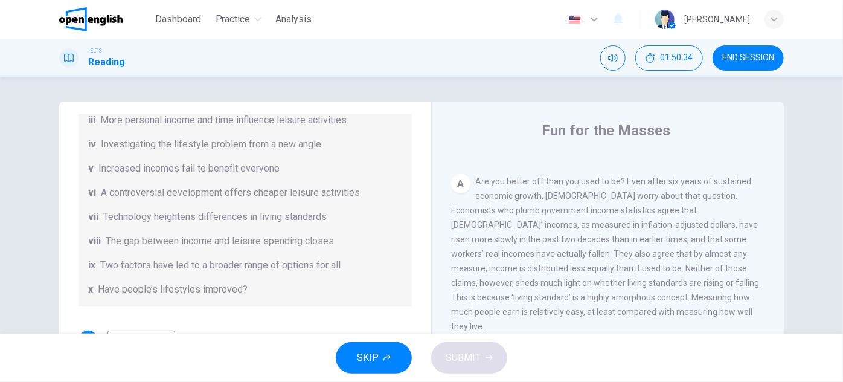
click at [271, 214] on span "Technology heightens differences in living standards" at bounding box center [214, 217] width 223 height 14
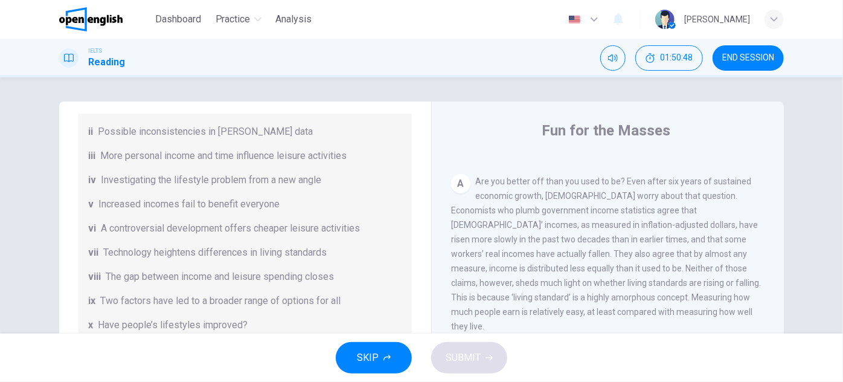
scroll to position [141, 0]
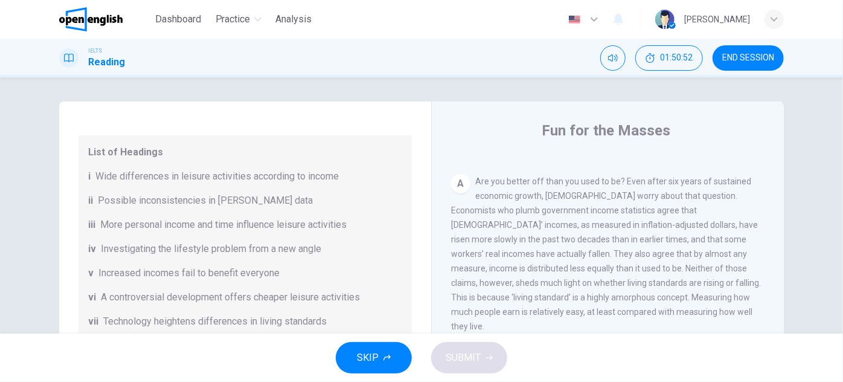
drag, startPoint x: 376, startPoint y: 243, endPoint x: 368, endPoint y: 208, distance: 35.9
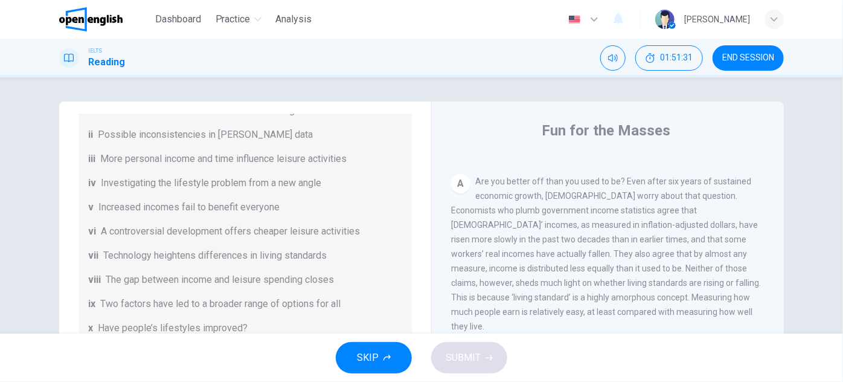
scroll to position [91, 0]
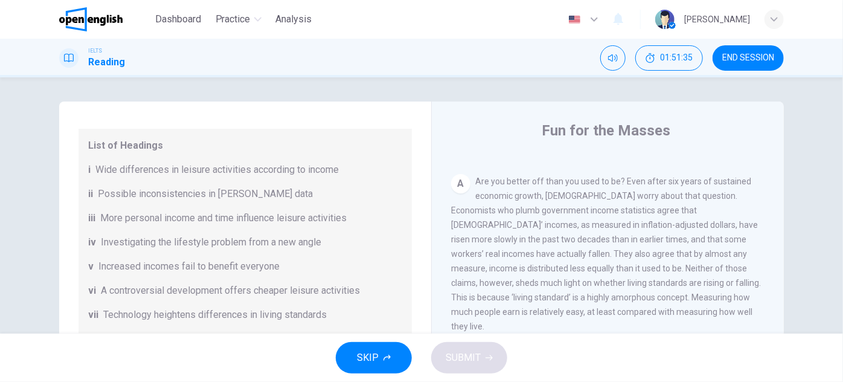
drag, startPoint x: 316, startPoint y: 193, endPoint x: 312, endPoint y: 209, distance: 16.7
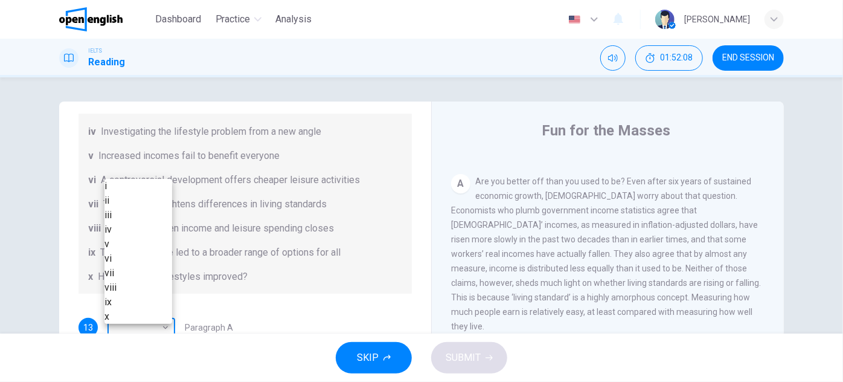
click at [161, 318] on body "This site uses cookies, as explained in our Privacy Policy . If you agree to th…" at bounding box center [421, 191] width 843 height 382
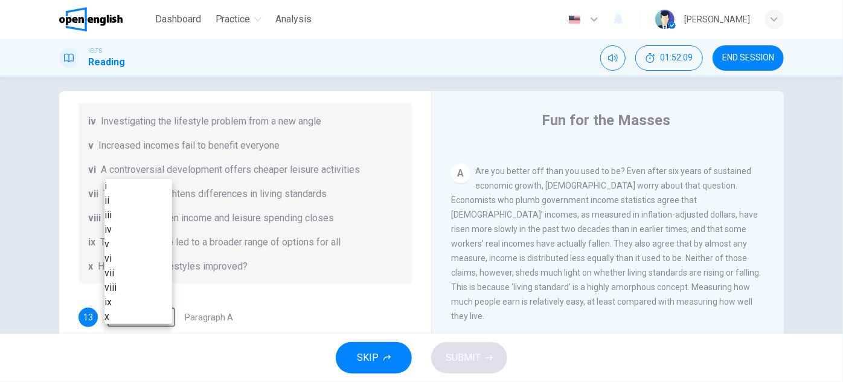
click at [136, 251] on li "v" at bounding box center [138, 244] width 68 height 14
type input "*"
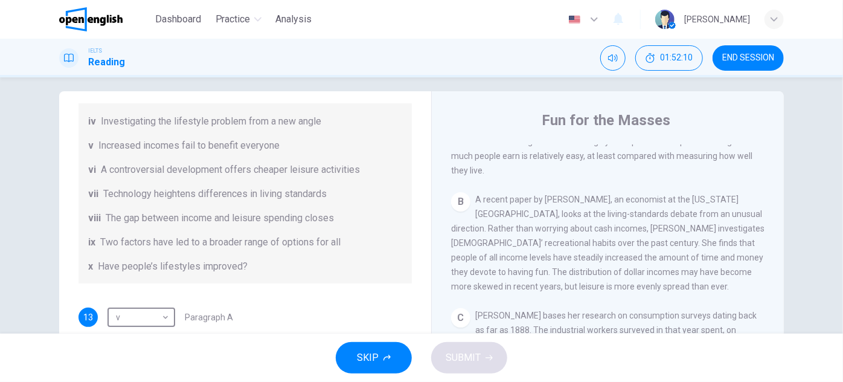
scroll to position [400, 0]
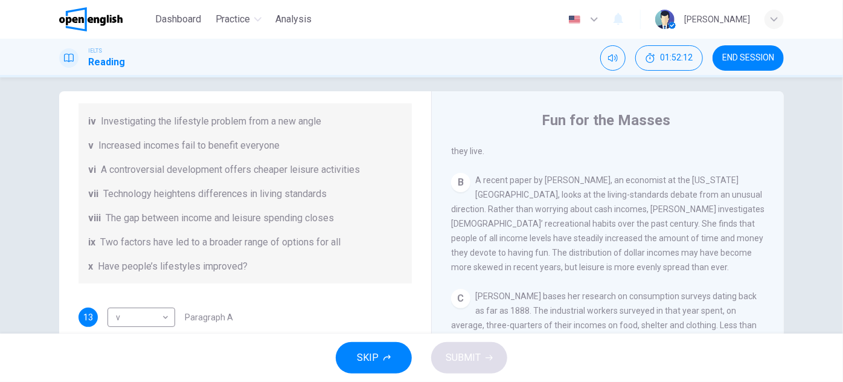
drag, startPoint x: 496, startPoint y: 167, endPoint x: 542, endPoint y: 168, distance: 46.5
click at [542, 175] on span "A recent paper by [PERSON_NAME], an economist at the [US_STATE][GEOGRAPHIC_DATA…" at bounding box center [607, 223] width 313 height 97
drag, startPoint x: 587, startPoint y: 168, endPoint x: 621, endPoint y: 167, distance: 33.8
click at [604, 175] on span "A recent paper by [PERSON_NAME], an economist at the [US_STATE][GEOGRAPHIC_DATA…" at bounding box center [607, 223] width 313 height 97
drag, startPoint x: 531, startPoint y: 185, endPoint x: 553, endPoint y: 188, distance: 22.5
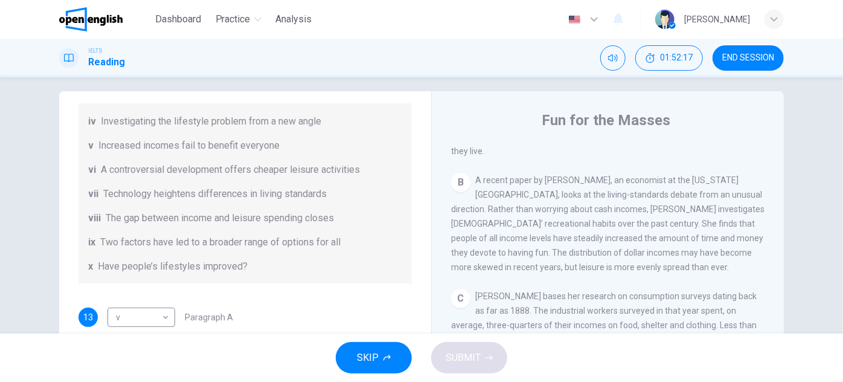
click at [553, 188] on span "A recent paper by [PERSON_NAME], an economist at the [US_STATE][GEOGRAPHIC_DATA…" at bounding box center [607, 223] width 313 height 97
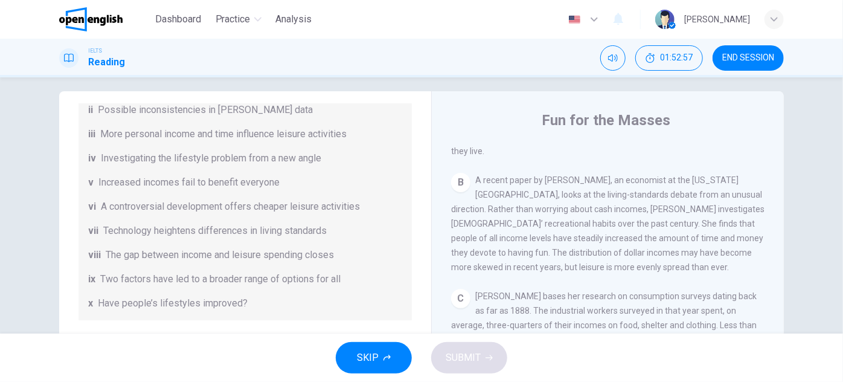
scroll to position [155, 0]
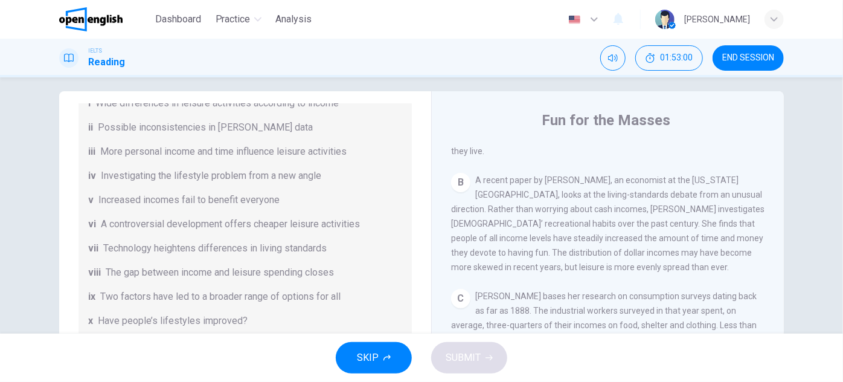
drag, startPoint x: 223, startPoint y: 175, endPoint x: 242, endPoint y: 178, distance: 19.0
click at [241, 178] on span "Investigating the lifestyle problem from a new angle" at bounding box center [211, 175] width 220 height 14
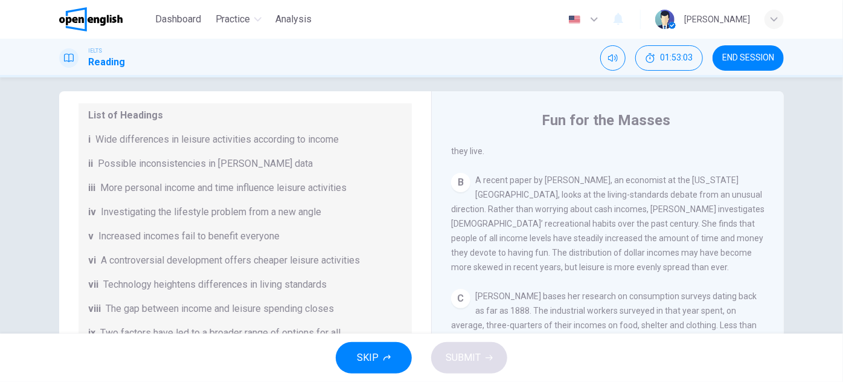
scroll to position [100, 0]
drag, startPoint x: 150, startPoint y: 234, endPoint x: 153, endPoint y: 255, distance: 21.9
drag, startPoint x: 112, startPoint y: 200, endPoint x: 217, endPoint y: 210, distance: 105.5
click at [194, 207] on div "List of Headings i Wide differences in leisure activities according to income i…" at bounding box center [244, 233] width 333 height 275
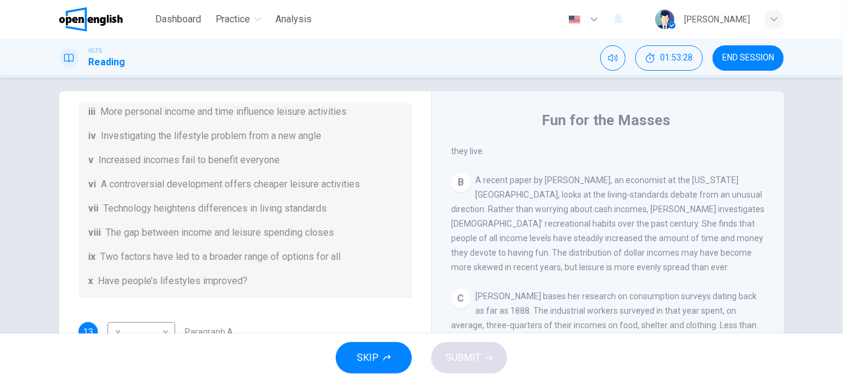
drag, startPoint x: 274, startPoint y: 212, endPoint x: 271, endPoint y: 228, distance: 16.6
drag, startPoint x: 107, startPoint y: 228, endPoint x: 287, endPoint y: 229, distance: 179.3
click at [284, 228] on span "The gap between income and leisure spending closes" at bounding box center [220, 230] width 228 height 14
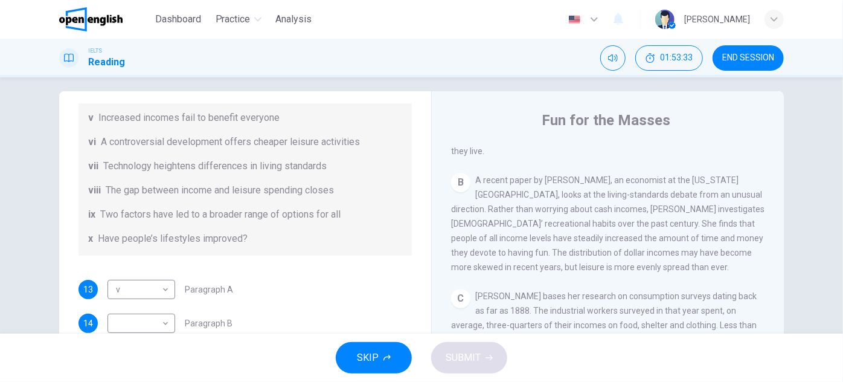
drag, startPoint x: 286, startPoint y: 238, endPoint x: 278, endPoint y: 264, distance: 27.7
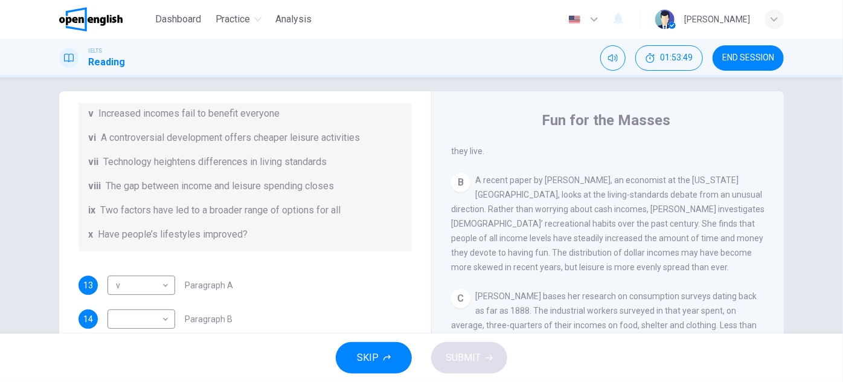
drag, startPoint x: 617, startPoint y: 231, endPoint x: 643, endPoint y: 231, distance: 26.0
click at [641, 231] on span "A recent paper by [PERSON_NAME], an economist at the [US_STATE][GEOGRAPHIC_DATA…" at bounding box center [607, 223] width 313 height 97
drag, startPoint x: 658, startPoint y: 228, endPoint x: 685, endPoint y: 228, distance: 26.6
click at [676, 228] on span "A recent paper by [PERSON_NAME], an economist at the [US_STATE][GEOGRAPHIC_DATA…" at bounding box center [607, 223] width 313 height 97
click at [172, 322] on div "​ ​ Paragraph B" at bounding box center [169, 318] width 125 height 19
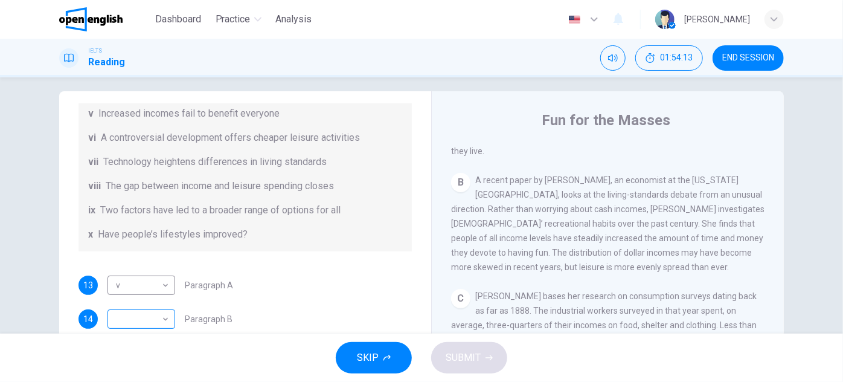
click at [162, 317] on body "This site uses cookies, as explained in our Privacy Policy . If you agree to th…" at bounding box center [421, 191] width 843 height 382
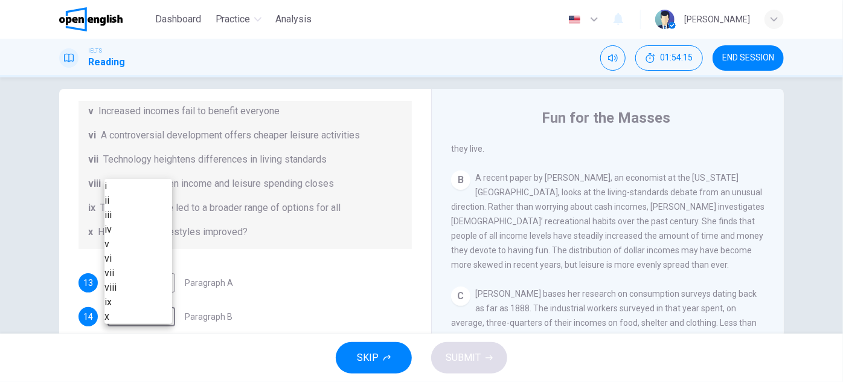
click at [131, 237] on li "iv" at bounding box center [138, 229] width 68 height 14
type input "**"
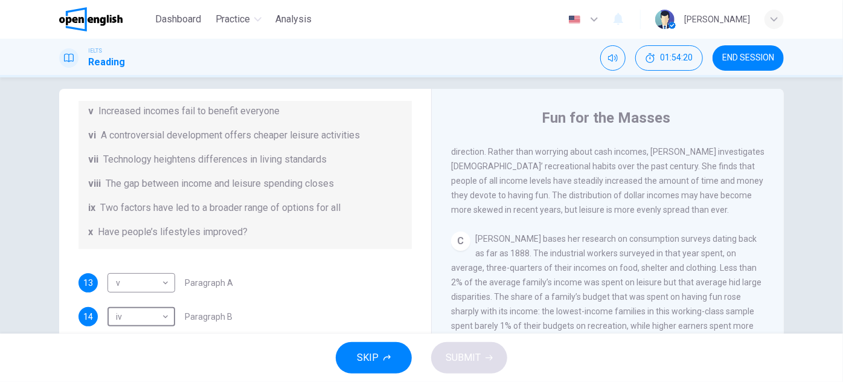
scroll to position [510, 0]
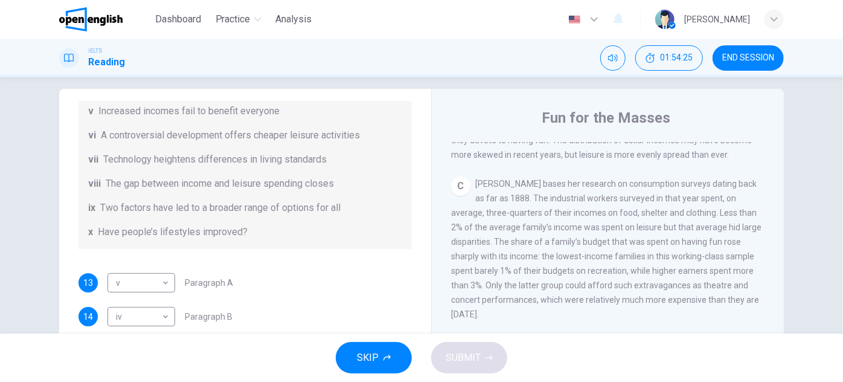
drag, startPoint x: 681, startPoint y: 177, endPoint x: 700, endPoint y: 178, distance: 19.4
click at [699, 179] on span "[PERSON_NAME] bases her research on consumption surveys dating back as far as 1…" at bounding box center [606, 249] width 310 height 140
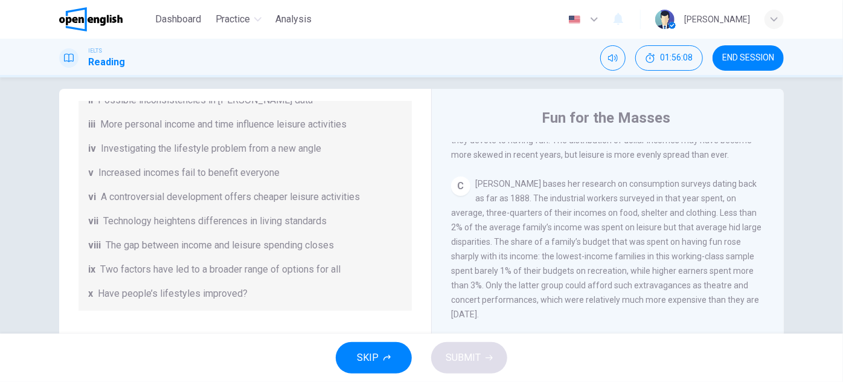
drag, startPoint x: 291, startPoint y: 225, endPoint x: 291, endPoint y: 204, distance: 20.5
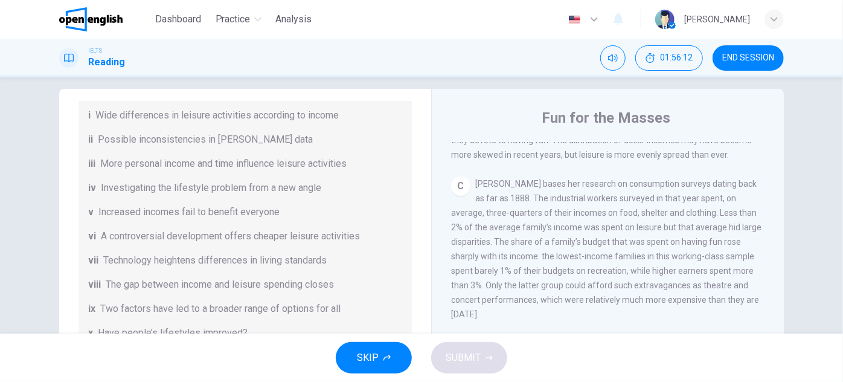
scroll to position [121, 0]
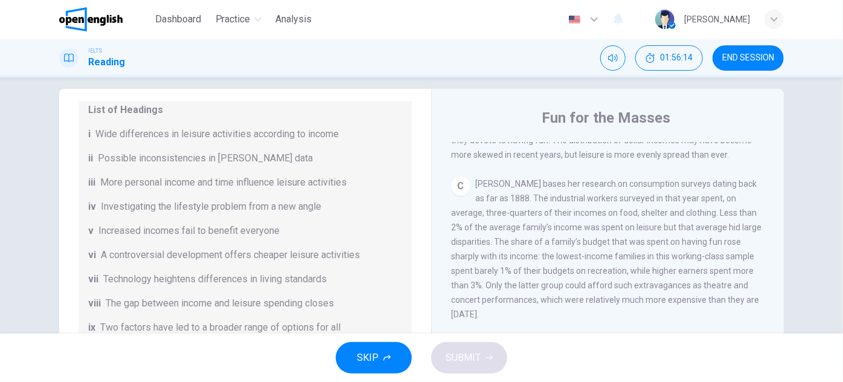
drag, startPoint x: 111, startPoint y: 159, endPoint x: 185, endPoint y: 168, distance: 74.9
click at [155, 165] on div "List of Headings i Wide differences in leisure activities according to income i…" at bounding box center [244, 230] width 333 height 275
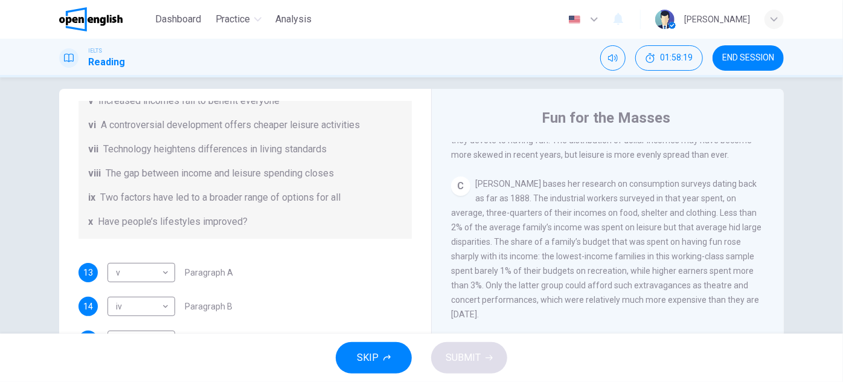
scroll to position [177, 0]
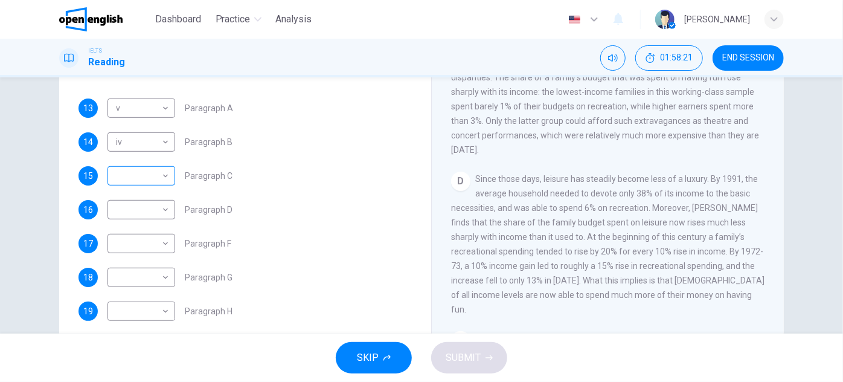
click at [153, 164] on body "This site uses cookies, as explained in our Privacy Policy . If you agree to th…" at bounding box center [421, 191] width 843 height 382
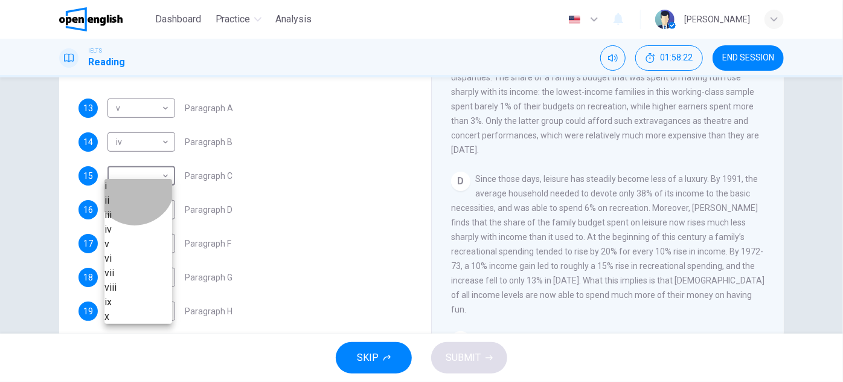
click at [135, 222] on li "iii" at bounding box center [138, 215] width 68 height 14
type input "***"
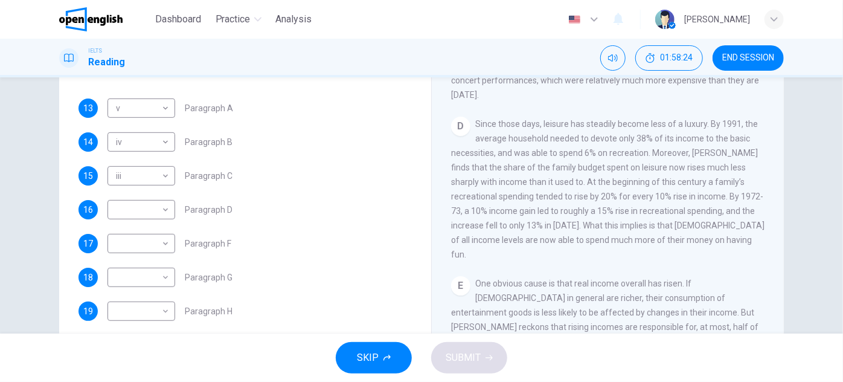
drag, startPoint x: 563, startPoint y: 197, endPoint x: 561, endPoint y: 211, distance: 13.4
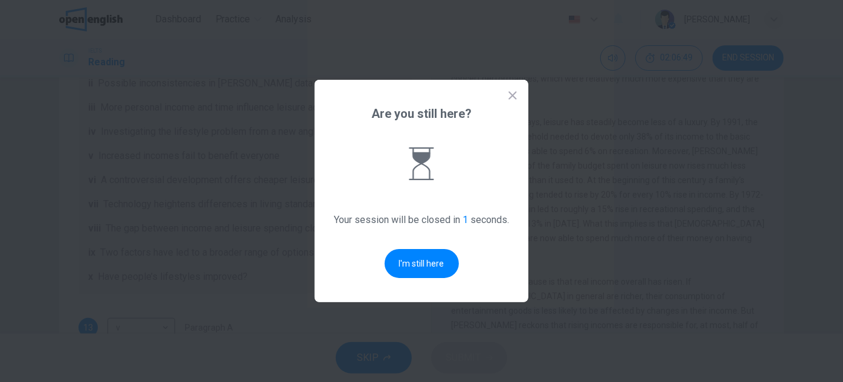
scroll to position [0, 0]
